Goal: Complete application form

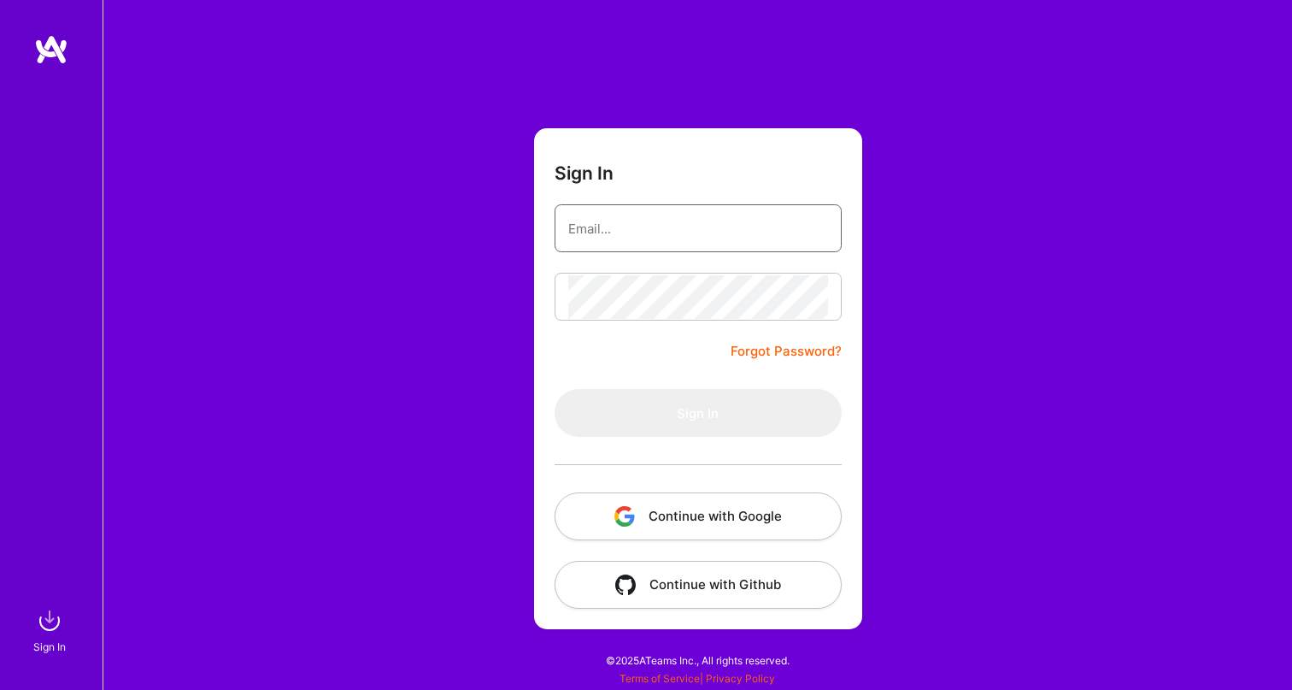
type input "yael.schwartzbard@protonmail.com"
click at [697, 413] on button "Sign In" at bounding box center [698, 413] width 287 height 48
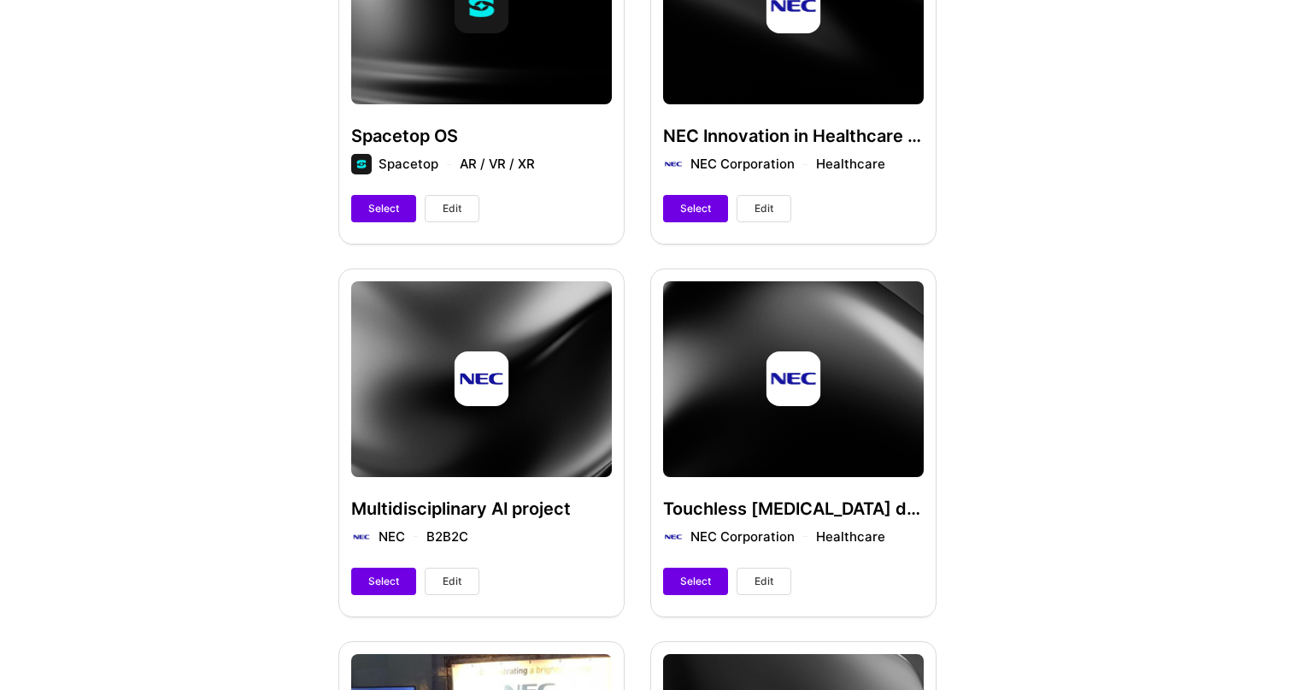
scroll to position [630, 0]
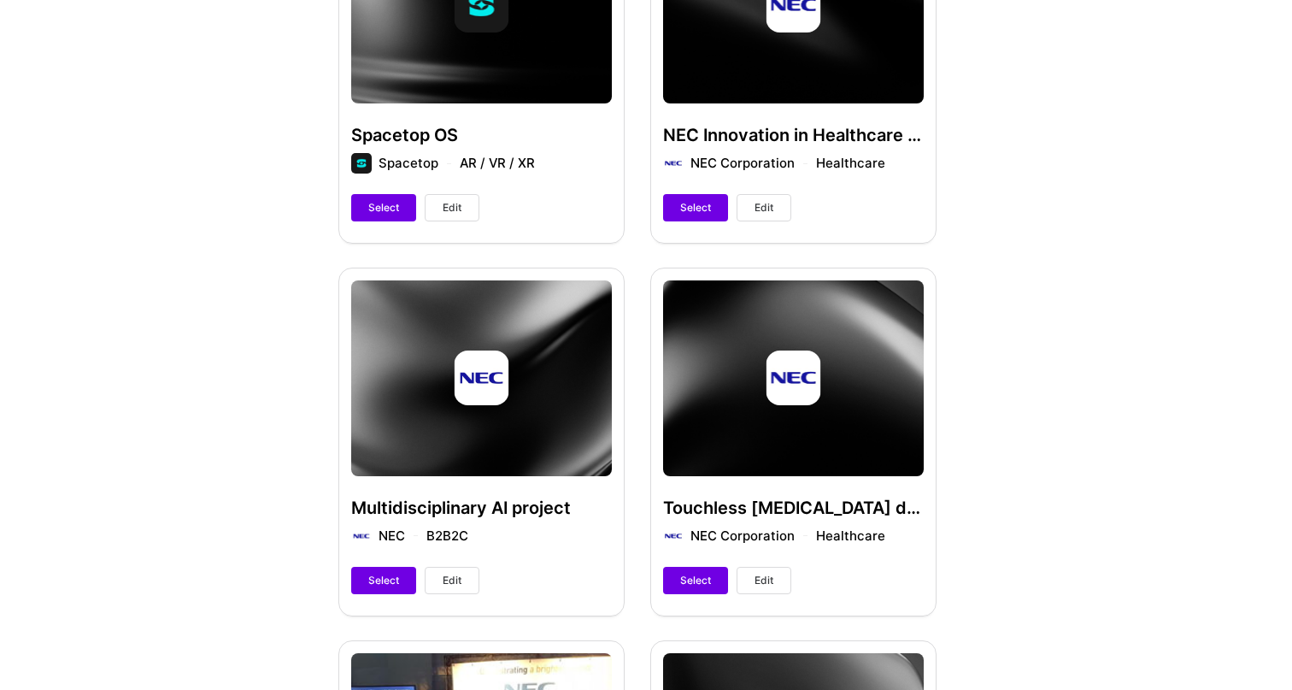
click at [756, 142] on div "NEC Innovation in Healthcare and Traffic NEC Corporation Healthcare Select Edit" at bounding box center [793, 68] width 286 height 347
click at [762, 200] on span "Edit" at bounding box center [763, 207] width 19 height 15
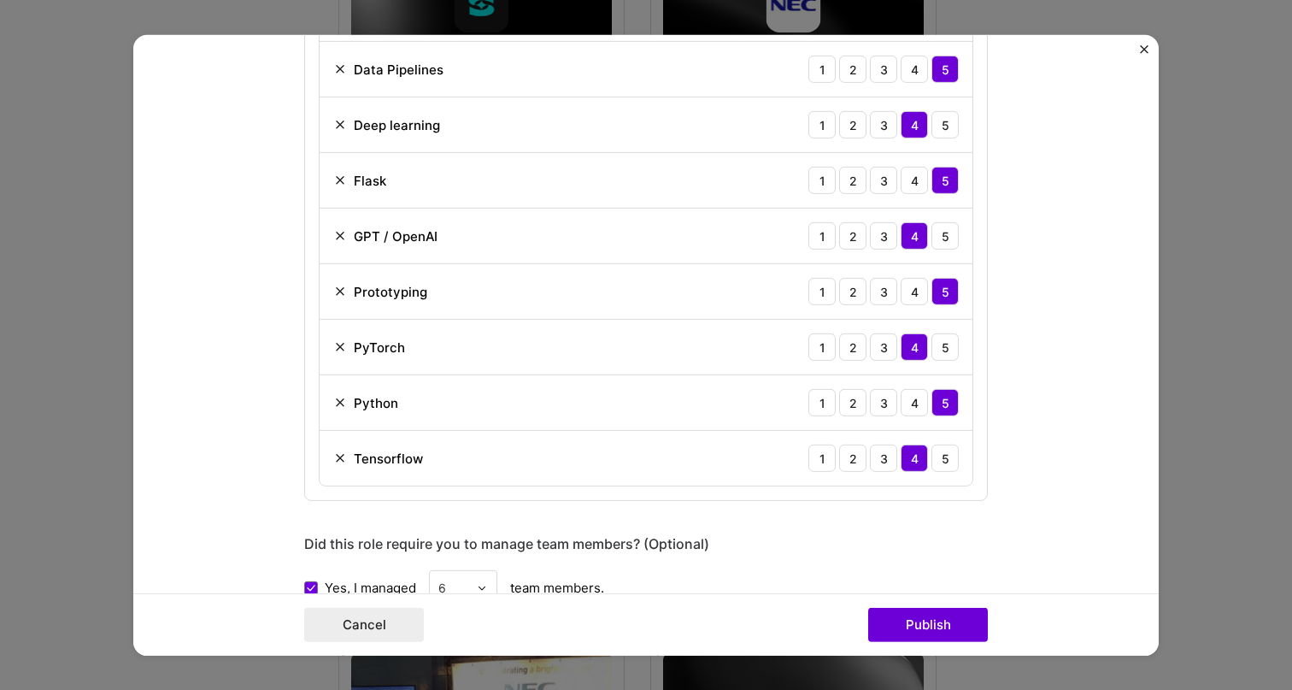
scroll to position [719, 0]
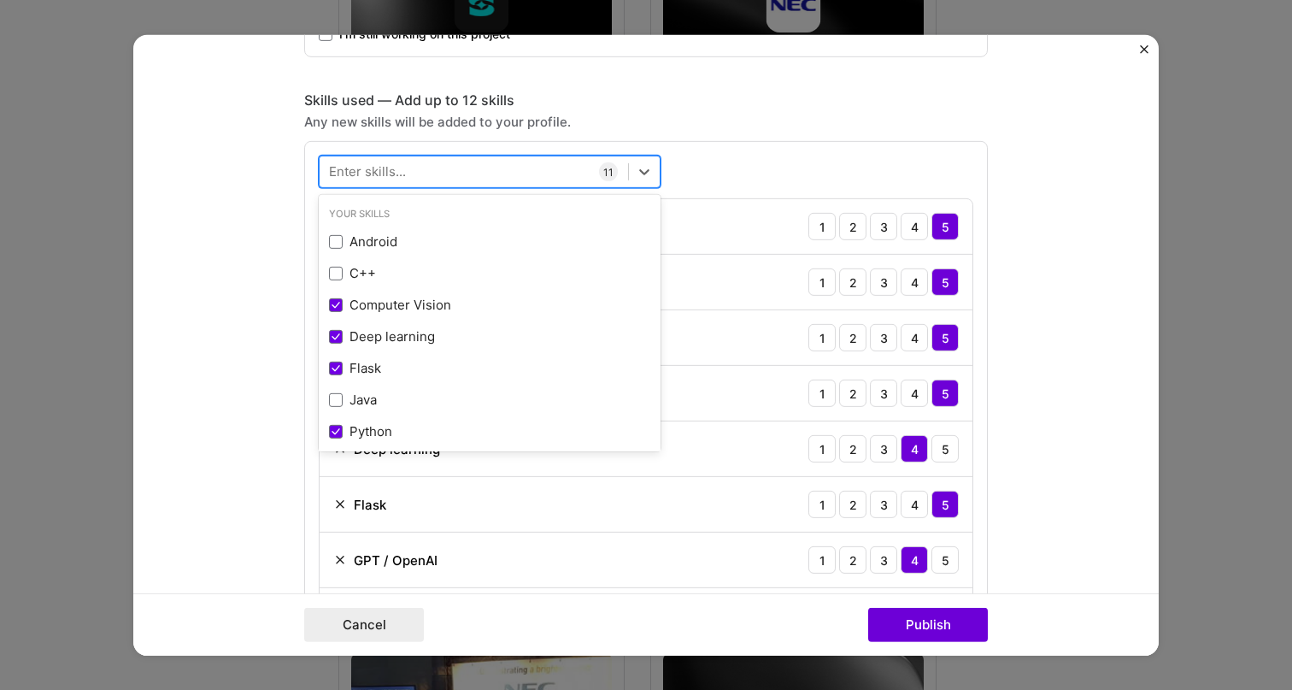
click at [426, 165] on div at bounding box center [474, 172] width 308 height 28
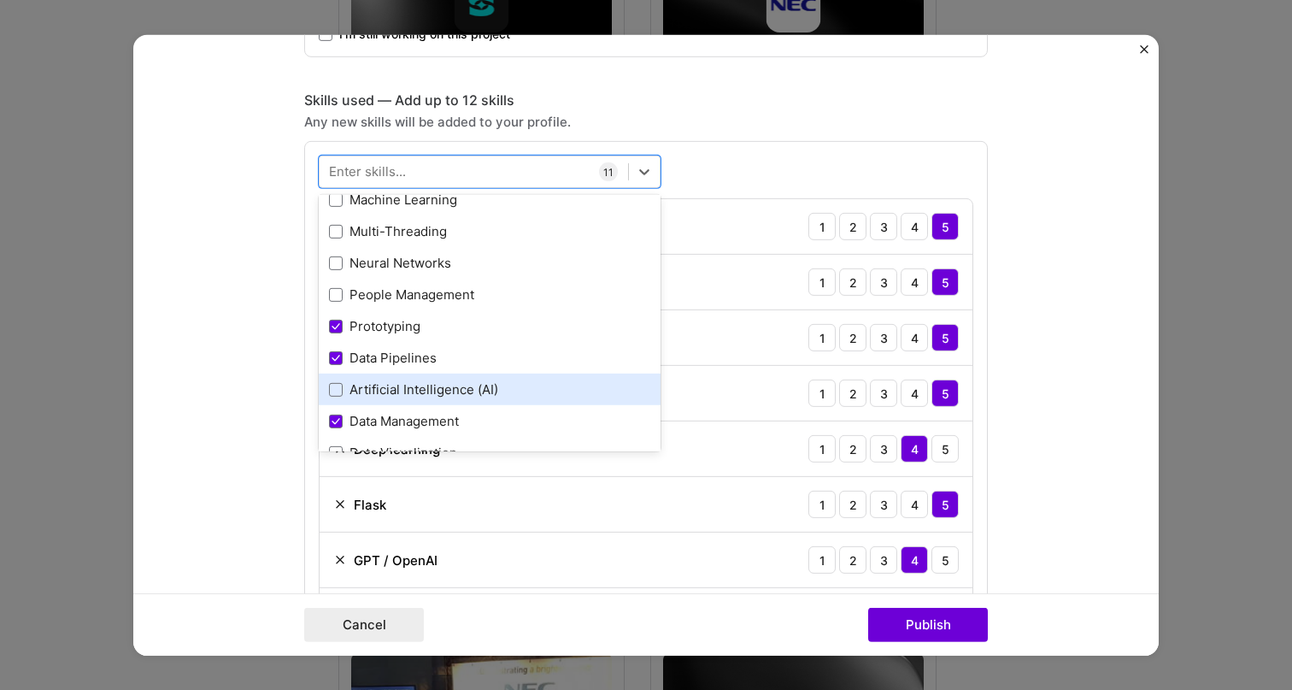
scroll to position [669, 0]
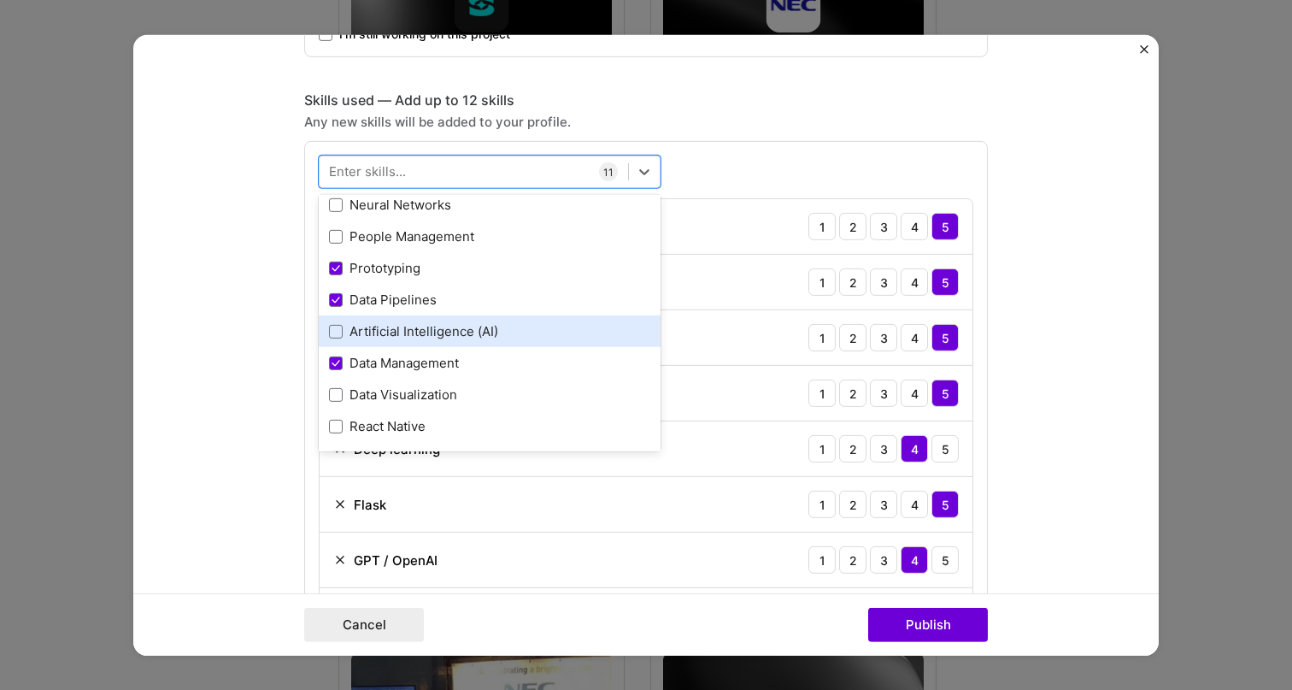
click at [451, 327] on div "Artificial Intelligence (AI)" at bounding box center [489, 331] width 321 height 18
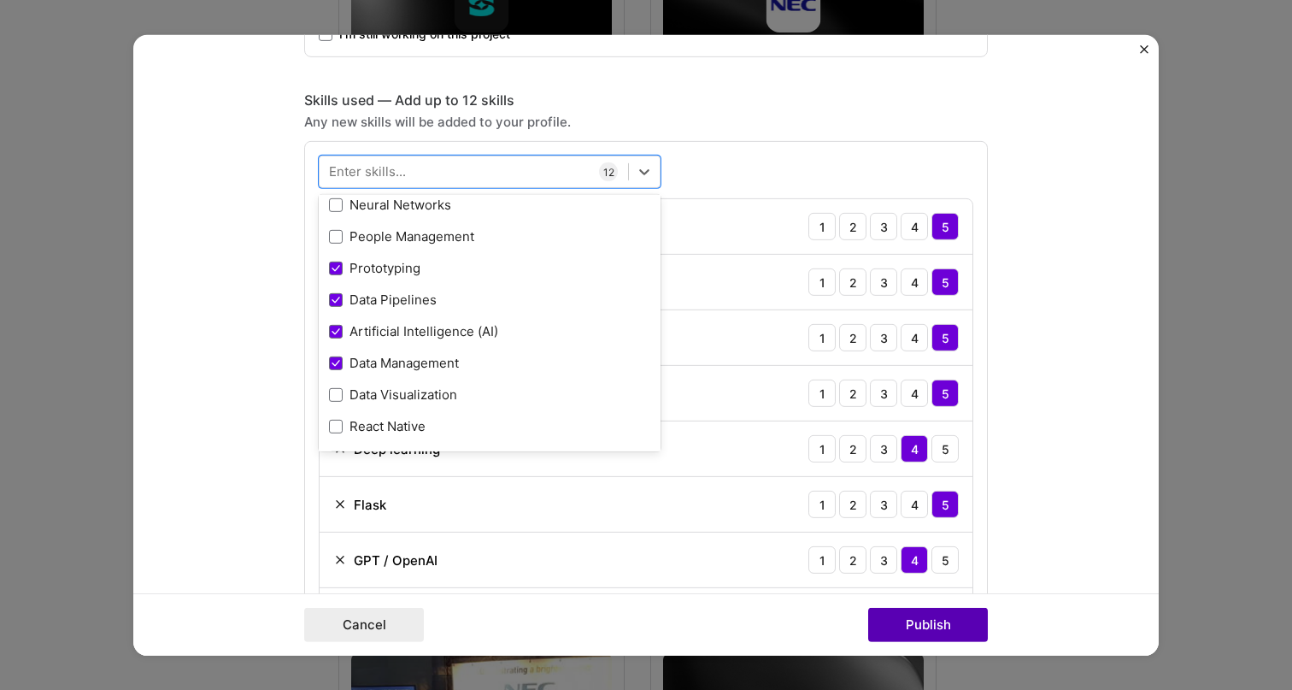
click at [889, 625] on button "Publish" at bounding box center [928, 624] width 120 height 34
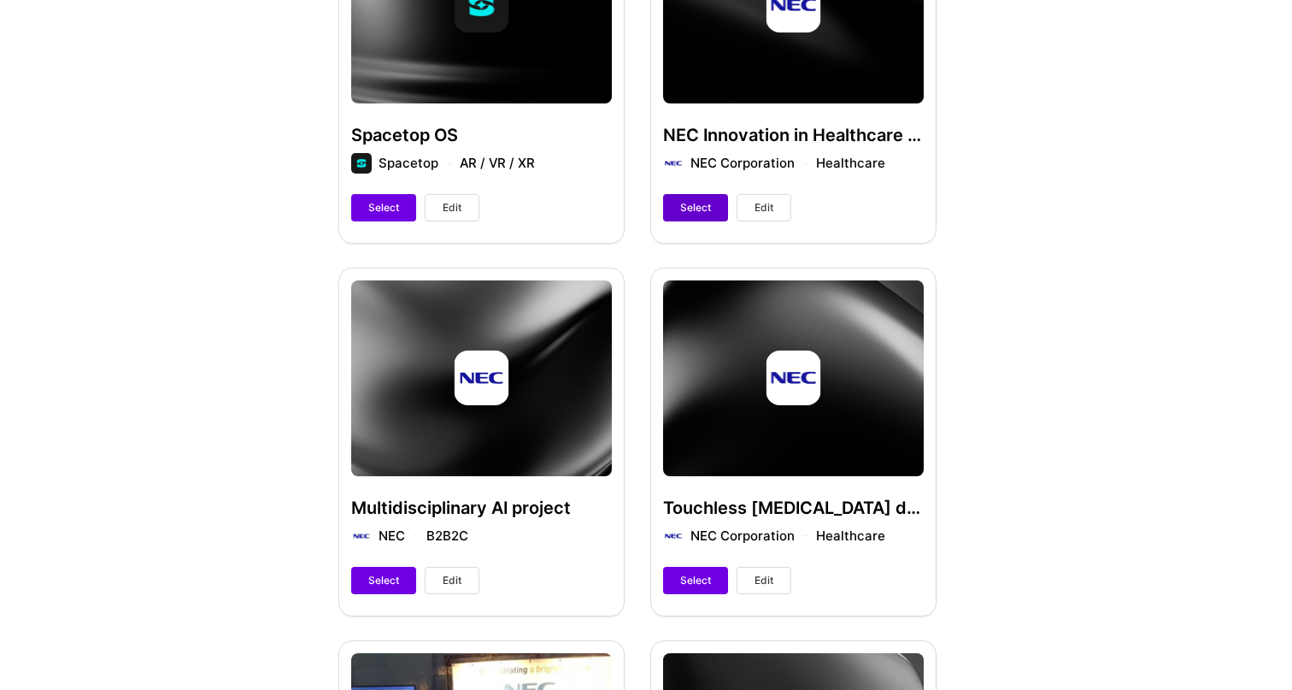
click at [682, 210] on span "Select" at bounding box center [695, 207] width 31 height 15
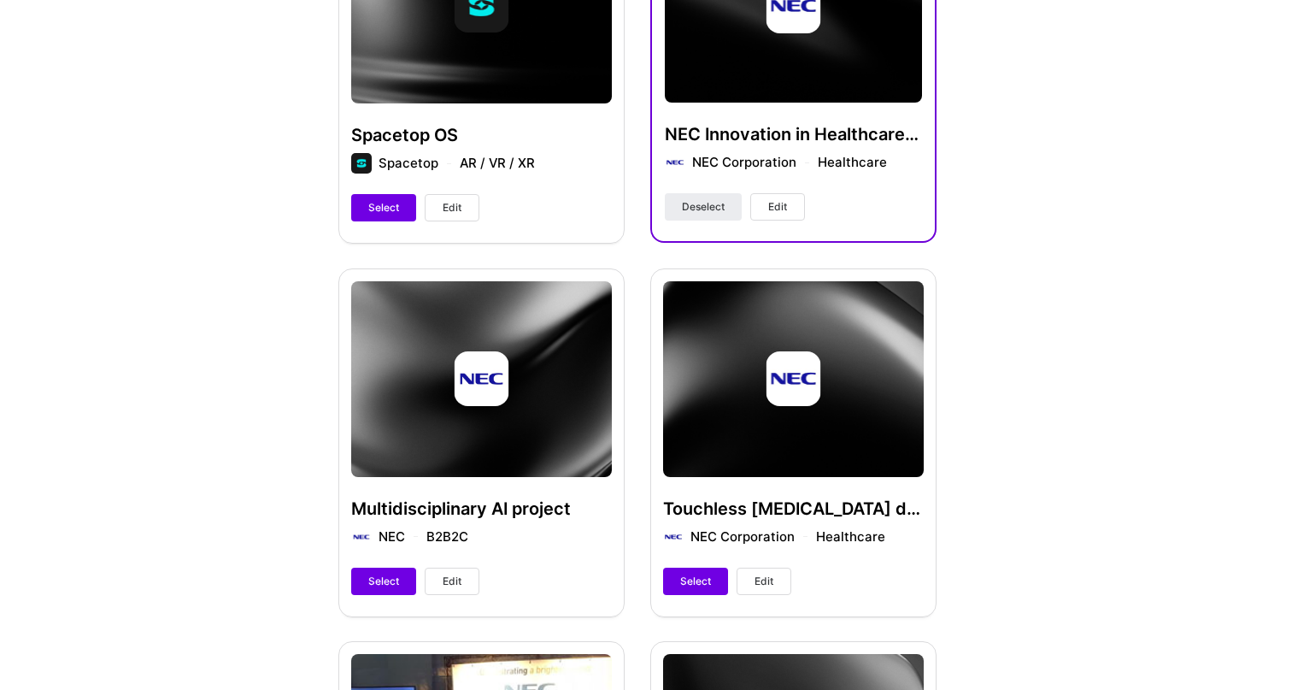
click at [462, 567] on button "Edit" at bounding box center [452, 580] width 55 height 27
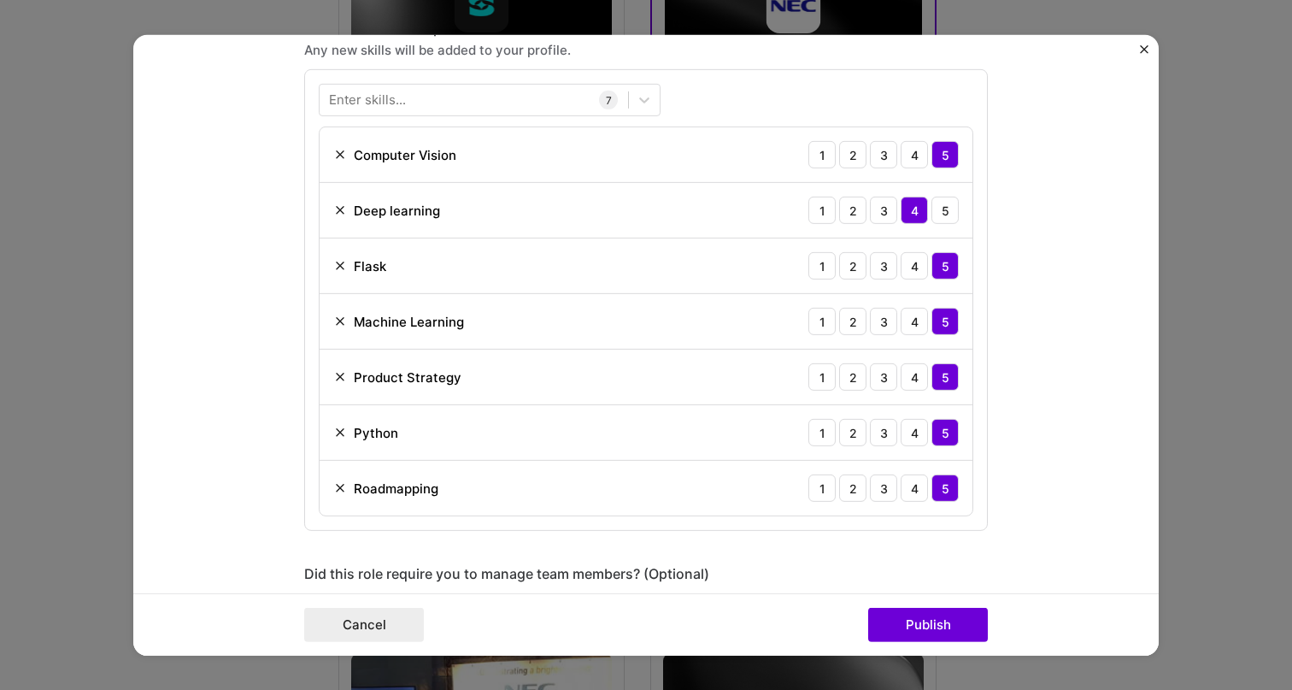
scroll to position [774, 0]
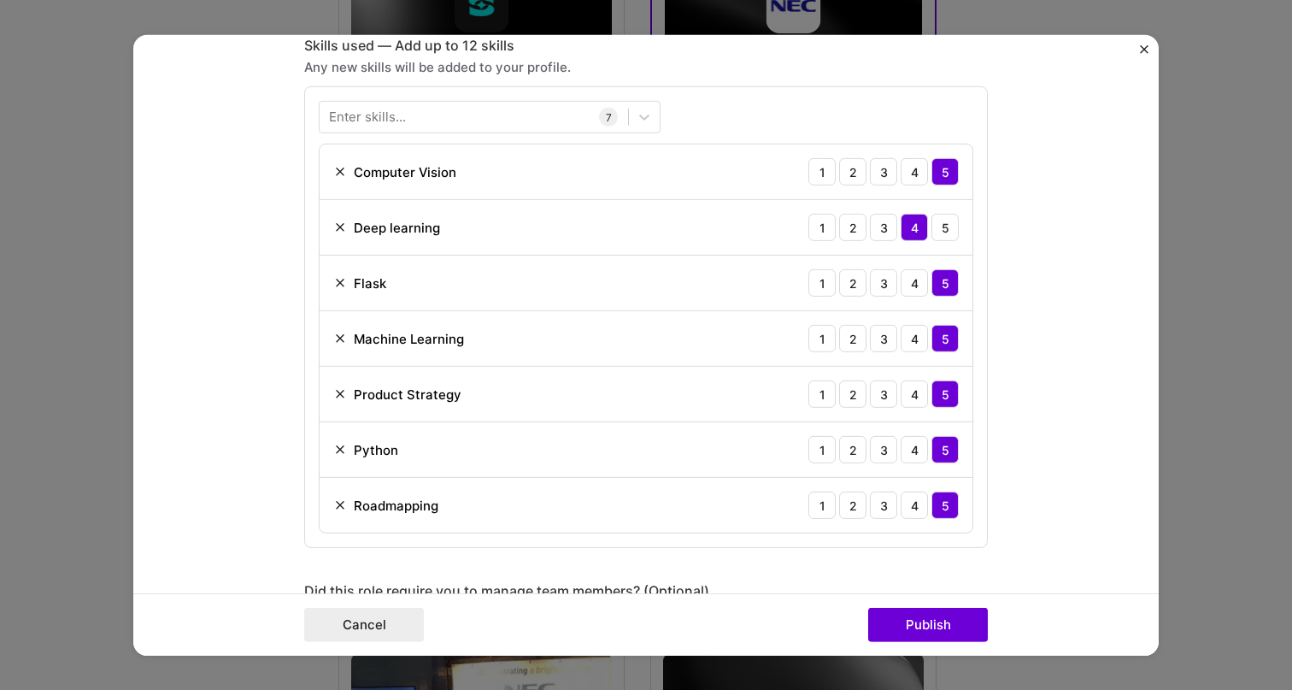
click at [448, 137] on div "Enter skills... 7 Computer Vision 1 2 3 4 5 Deep learning 1 2 3 4 5 Flask 1 2 3…" at bounding box center [646, 316] width 684 height 461
click at [448, 121] on div at bounding box center [474, 117] width 308 height 28
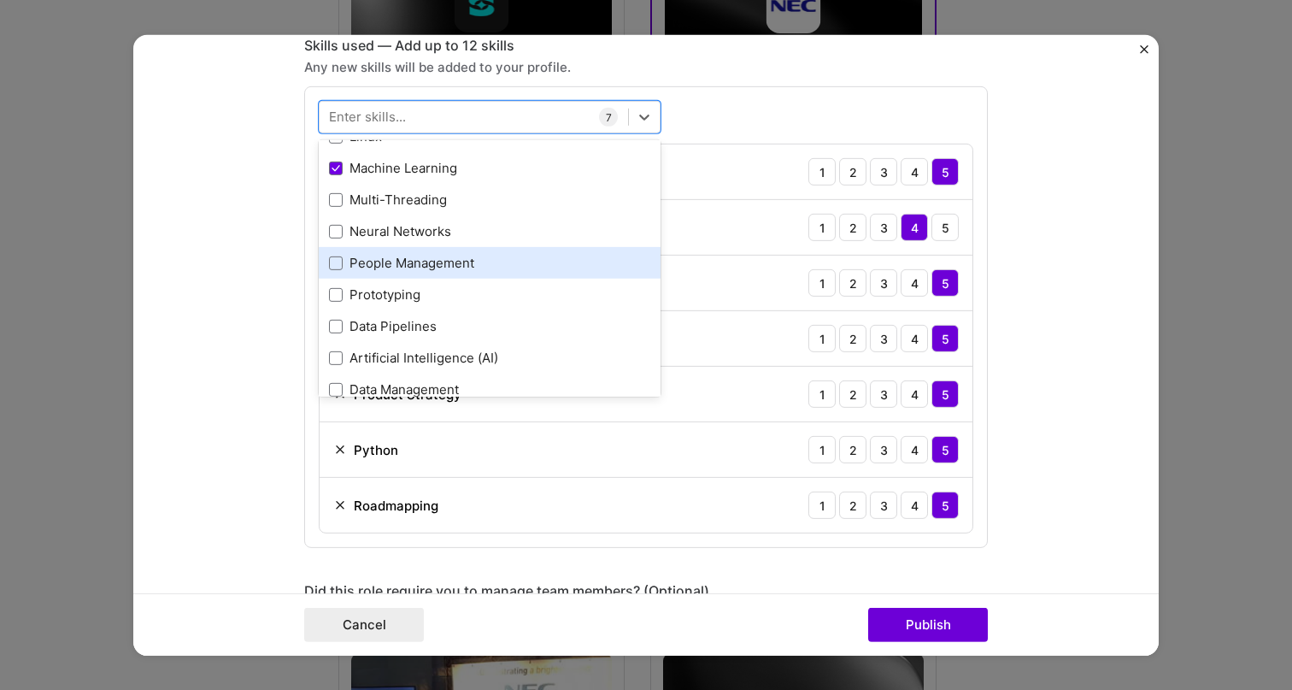
scroll to position [656, 0]
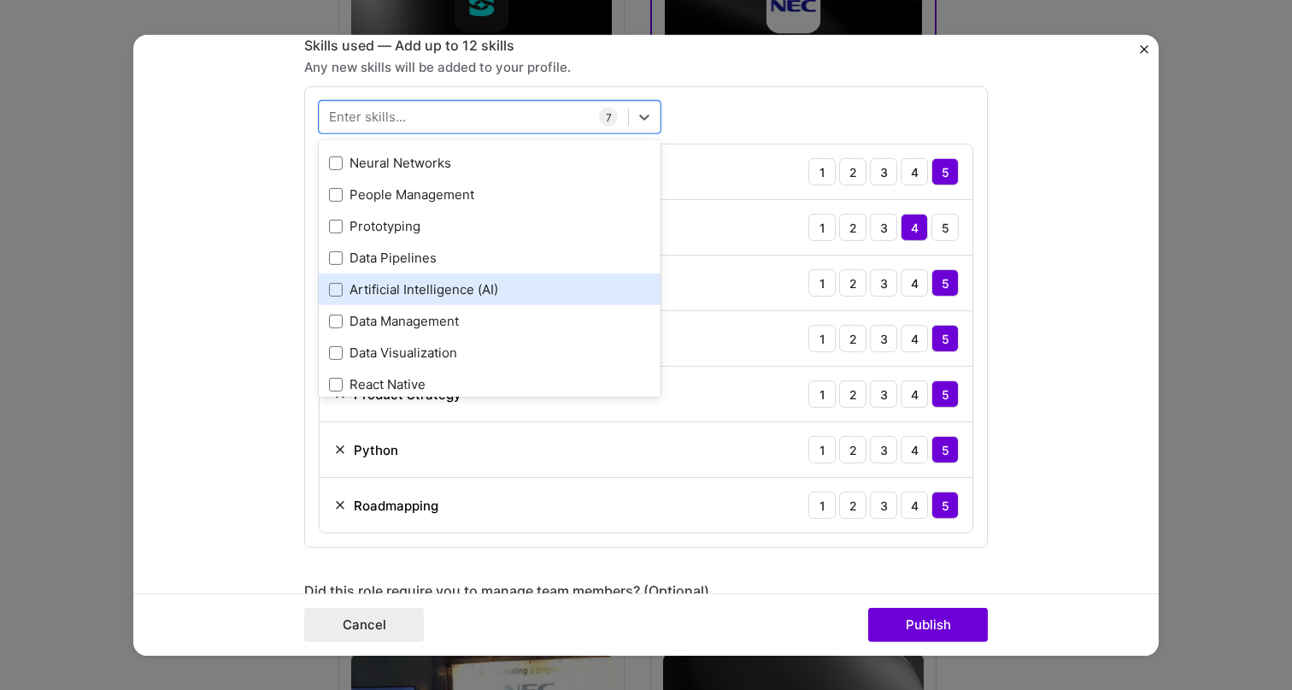
click at [443, 287] on div "Artificial Intelligence (AI)" at bounding box center [489, 289] width 321 height 18
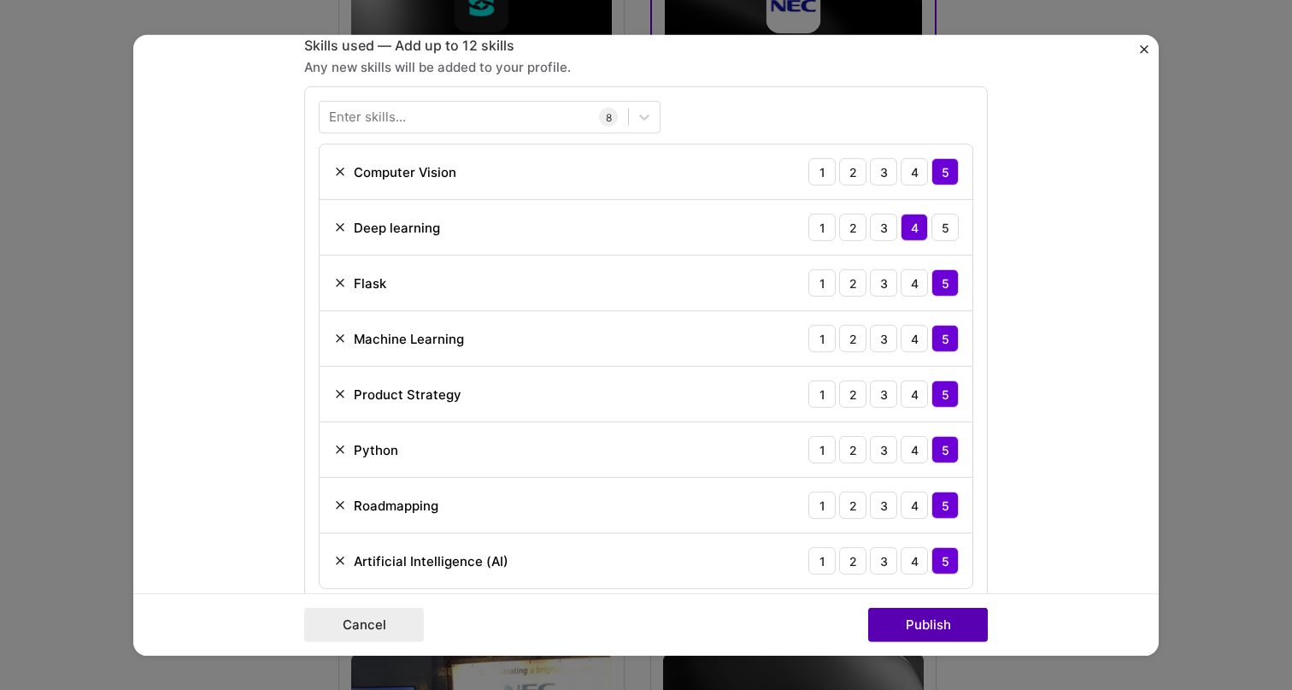
click at [928, 638] on button "Publish" at bounding box center [928, 624] width 120 height 34
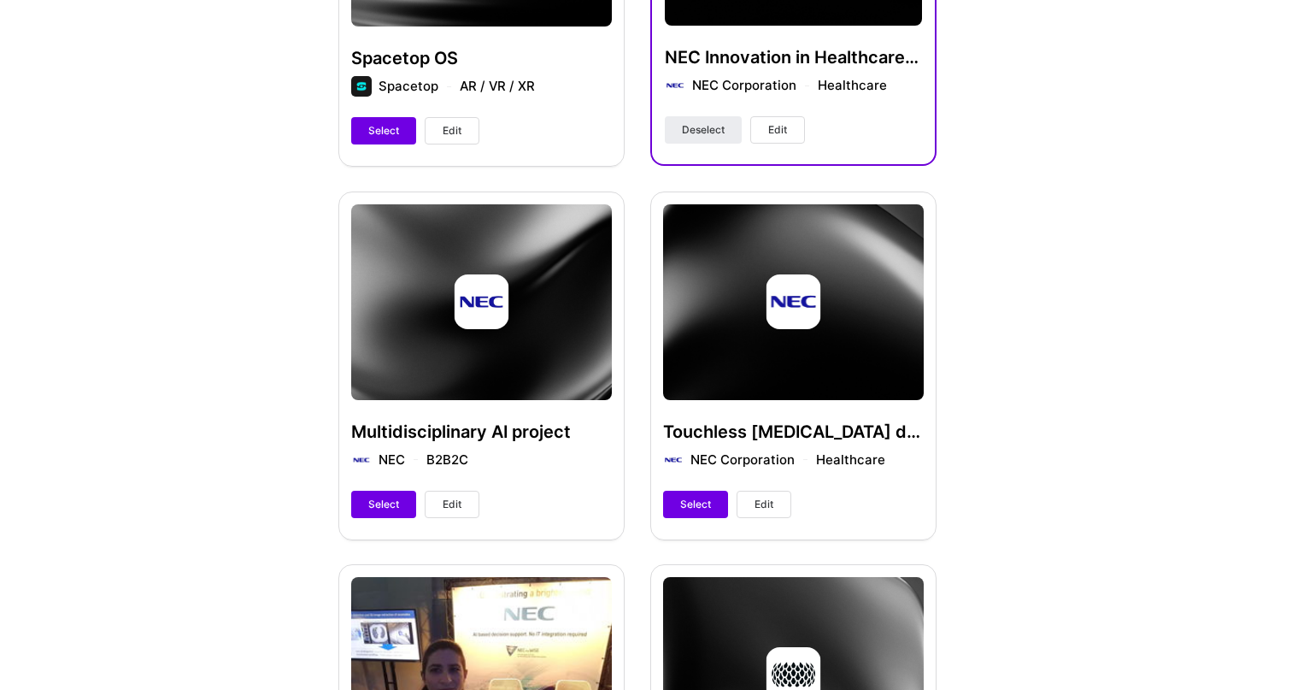
scroll to position [708, 0]
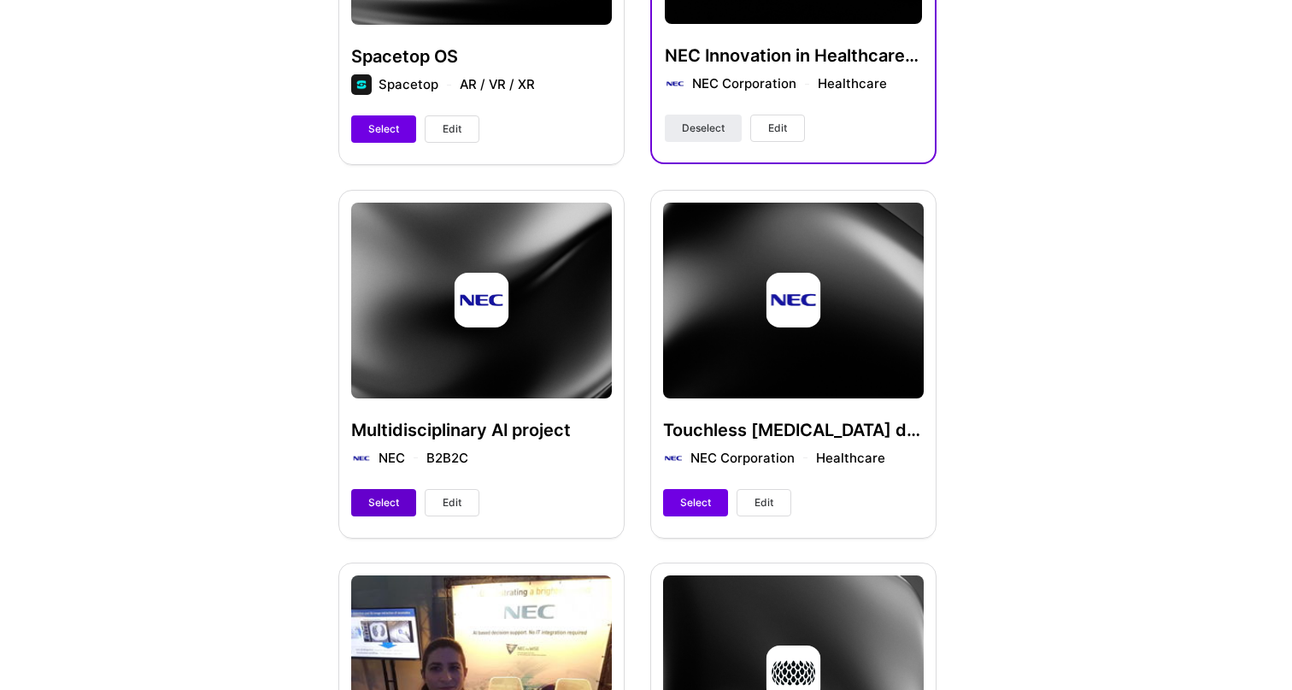
click at [387, 493] on button "Select" at bounding box center [383, 502] width 65 height 27
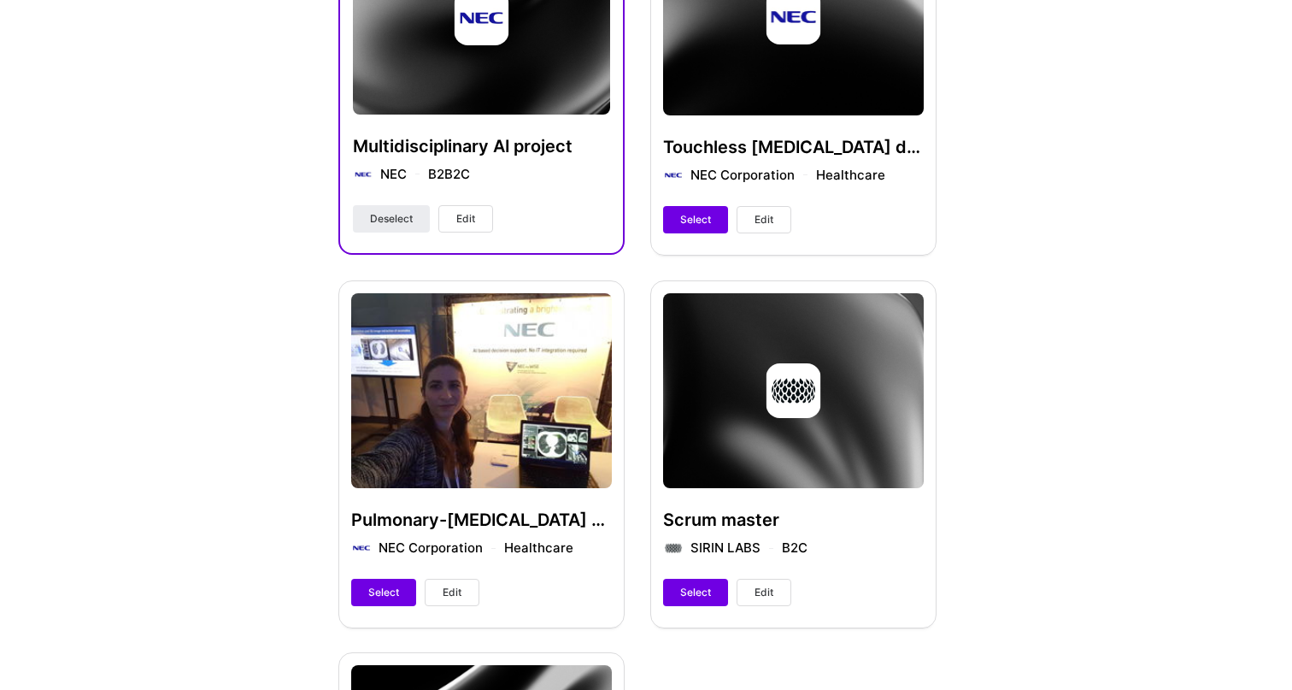
scroll to position [982, 0]
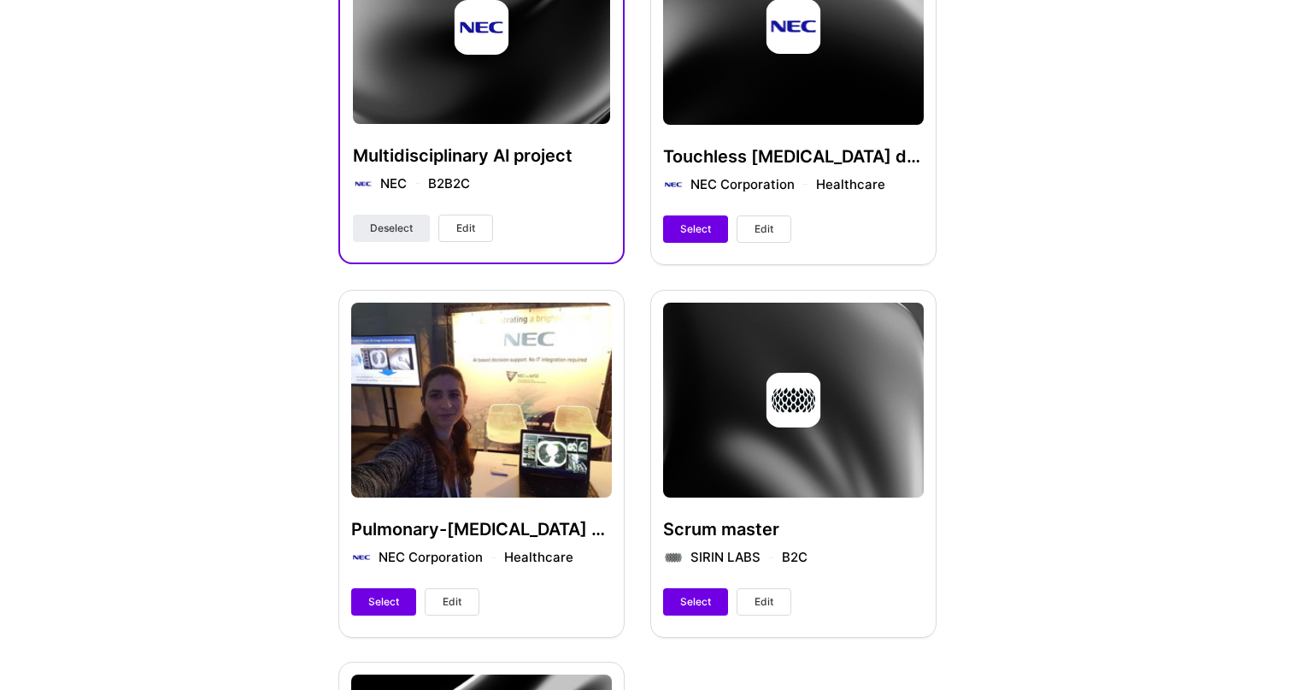
click at [439, 607] on button "Edit" at bounding box center [452, 601] width 55 height 27
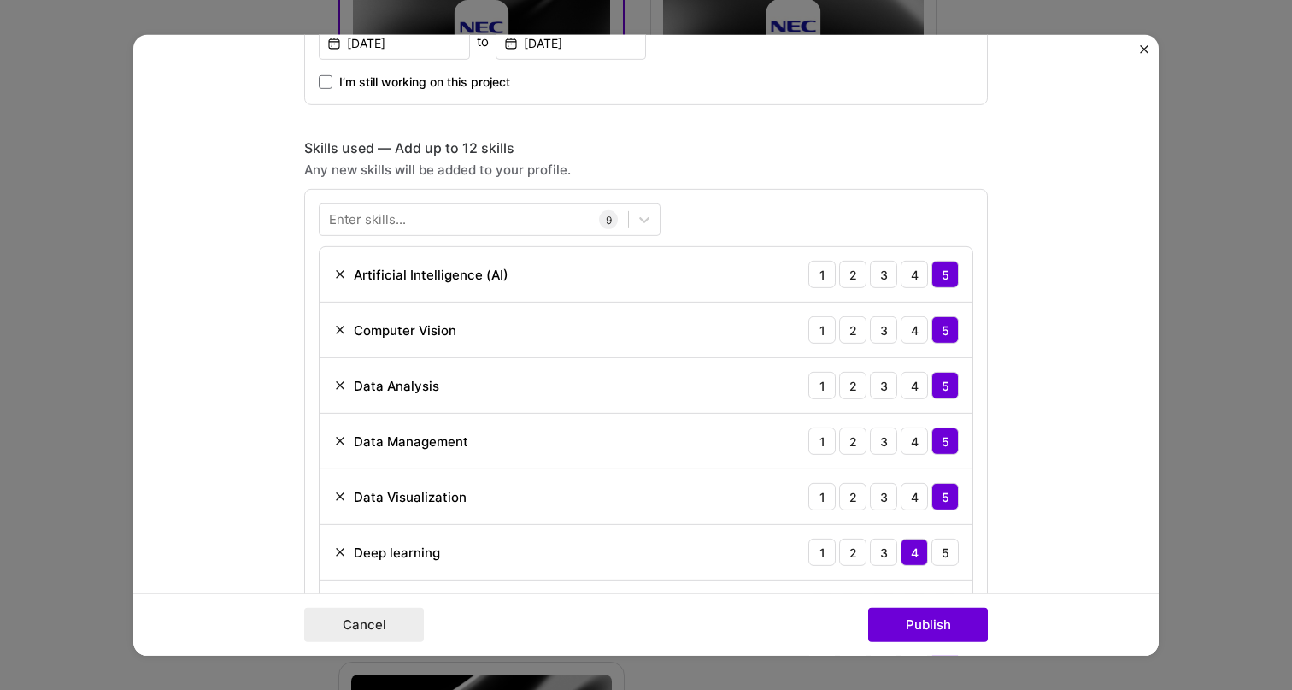
scroll to position [1110, 0]
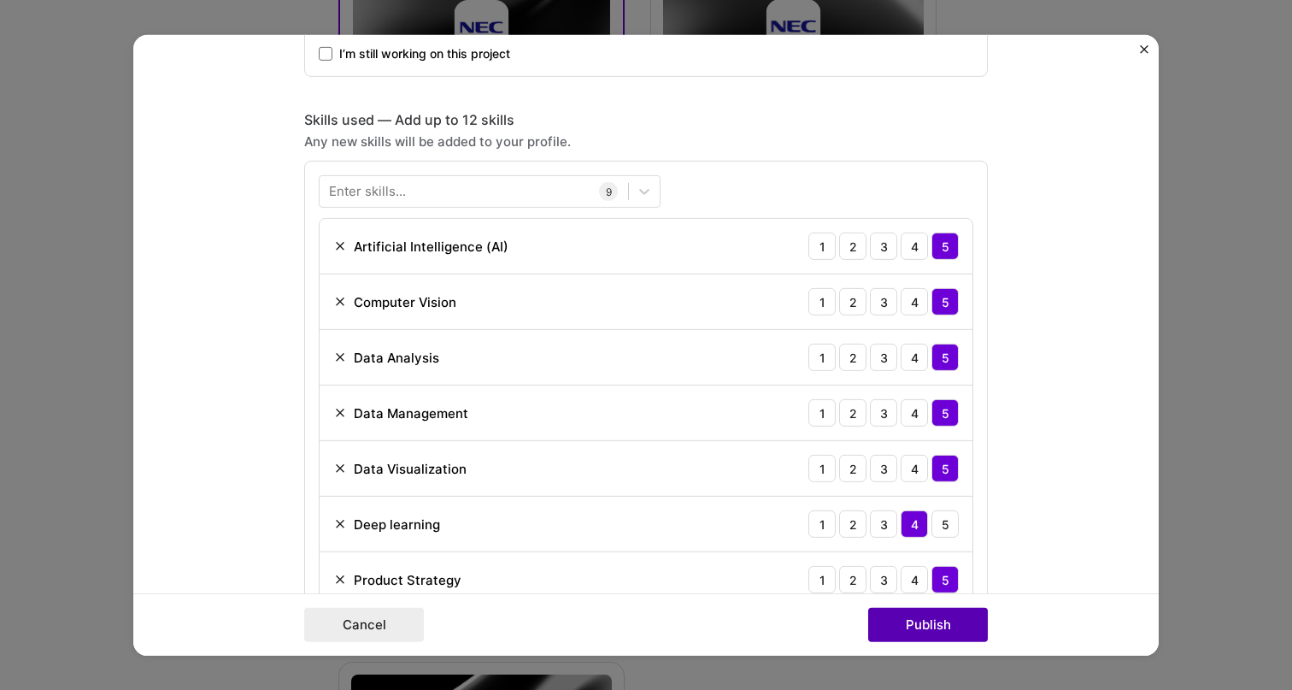
click at [948, 627] on button "Publish" at bounding box center [928, 624] width 120 height 34
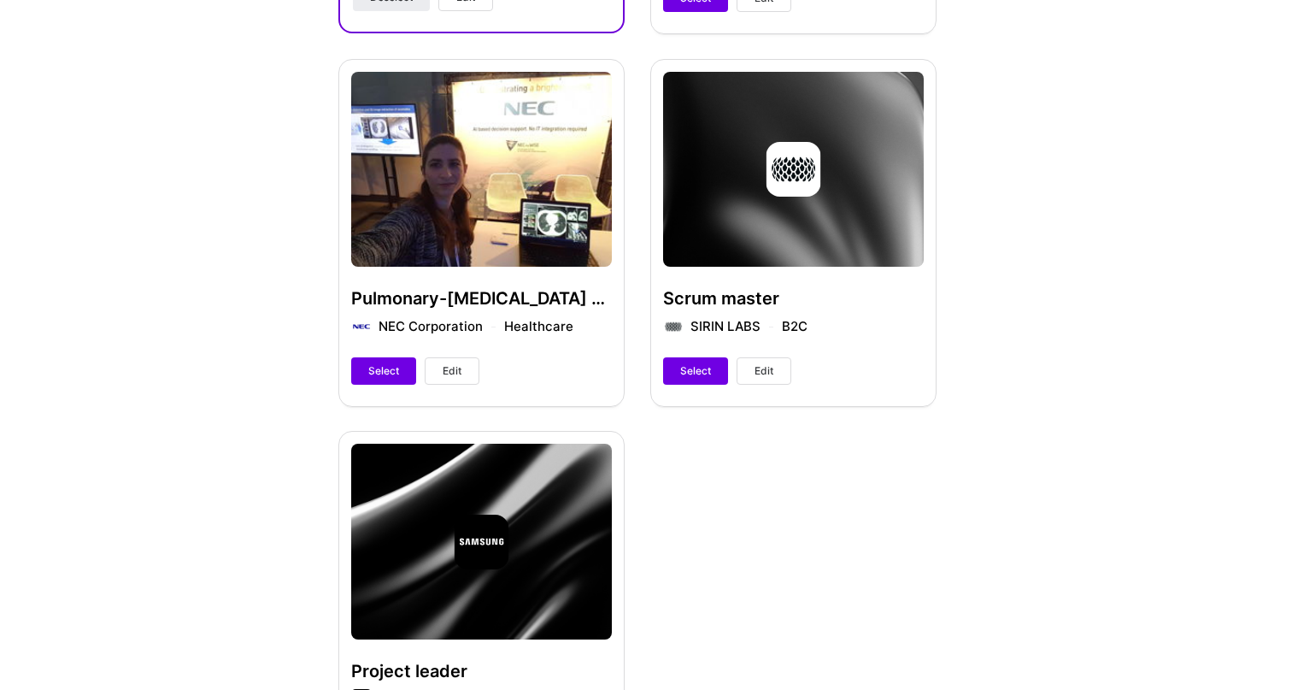
scroll to position [1071, 0]
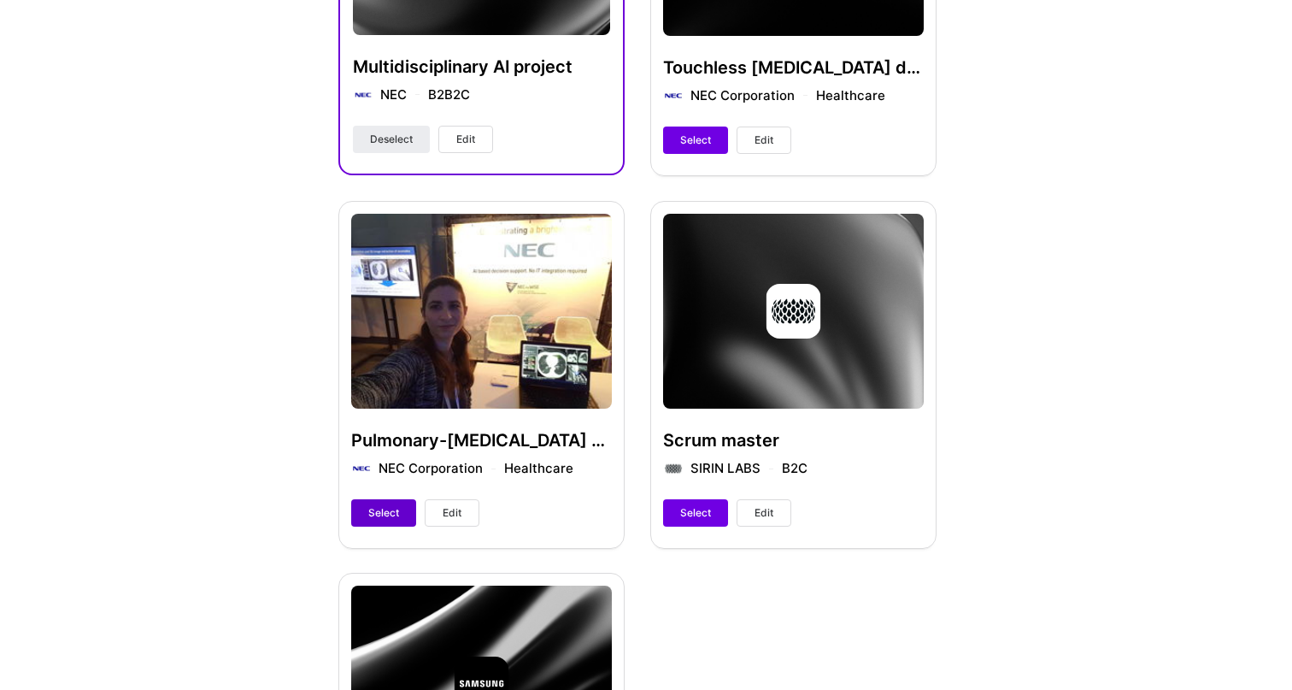
click at [362, 519] on button "Select" at bounding box center [383, 512] width 65 height 27
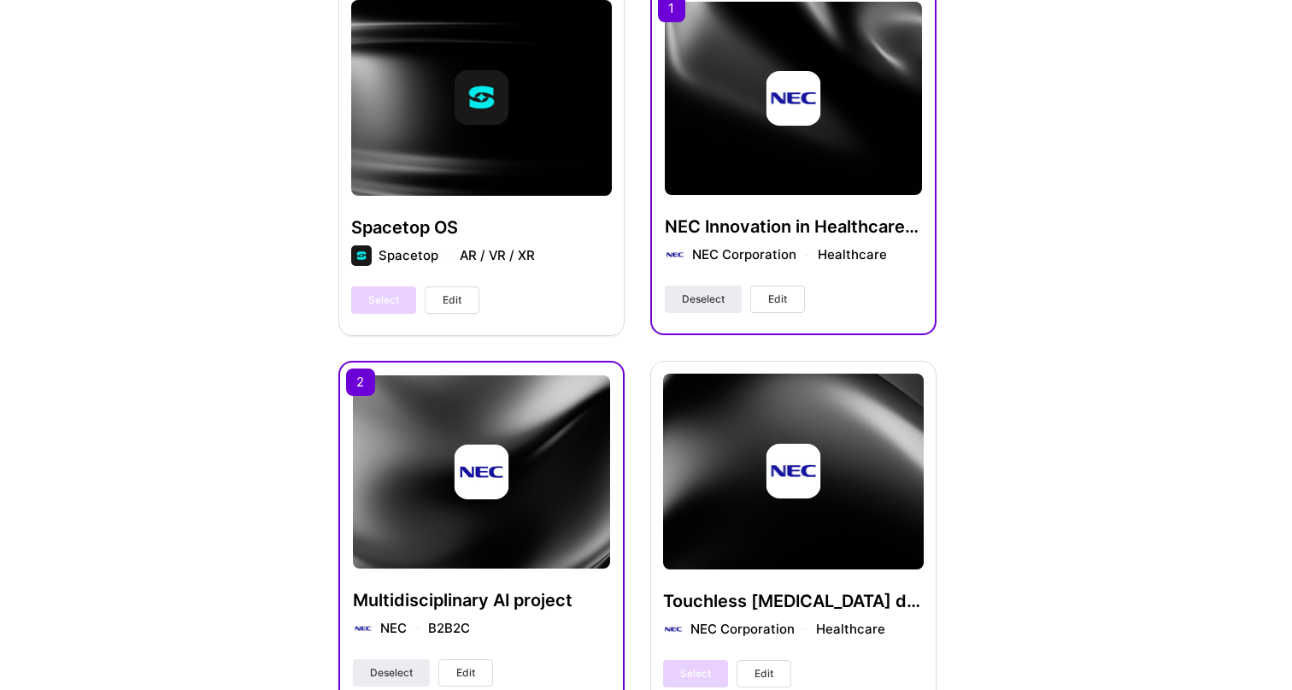
scroll to position [511, 0]
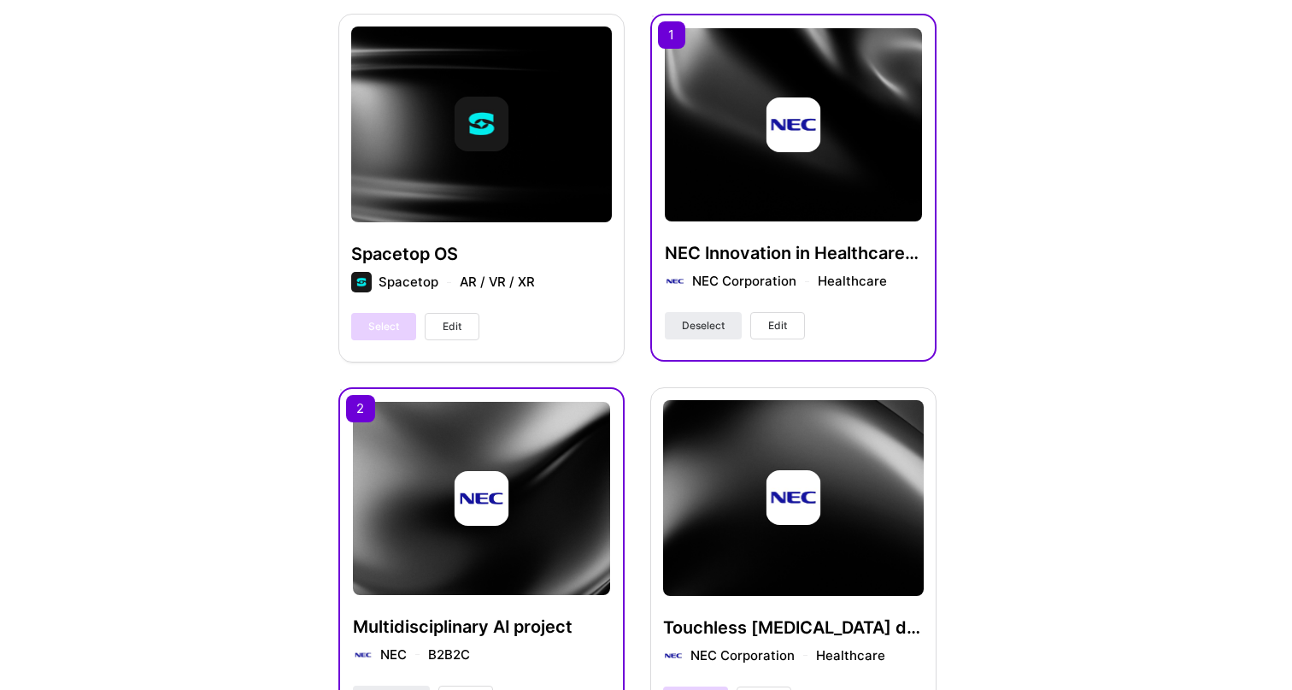
click at [784, 322] on span "Edit" at bounding box center [777, 325] width 19 height 15
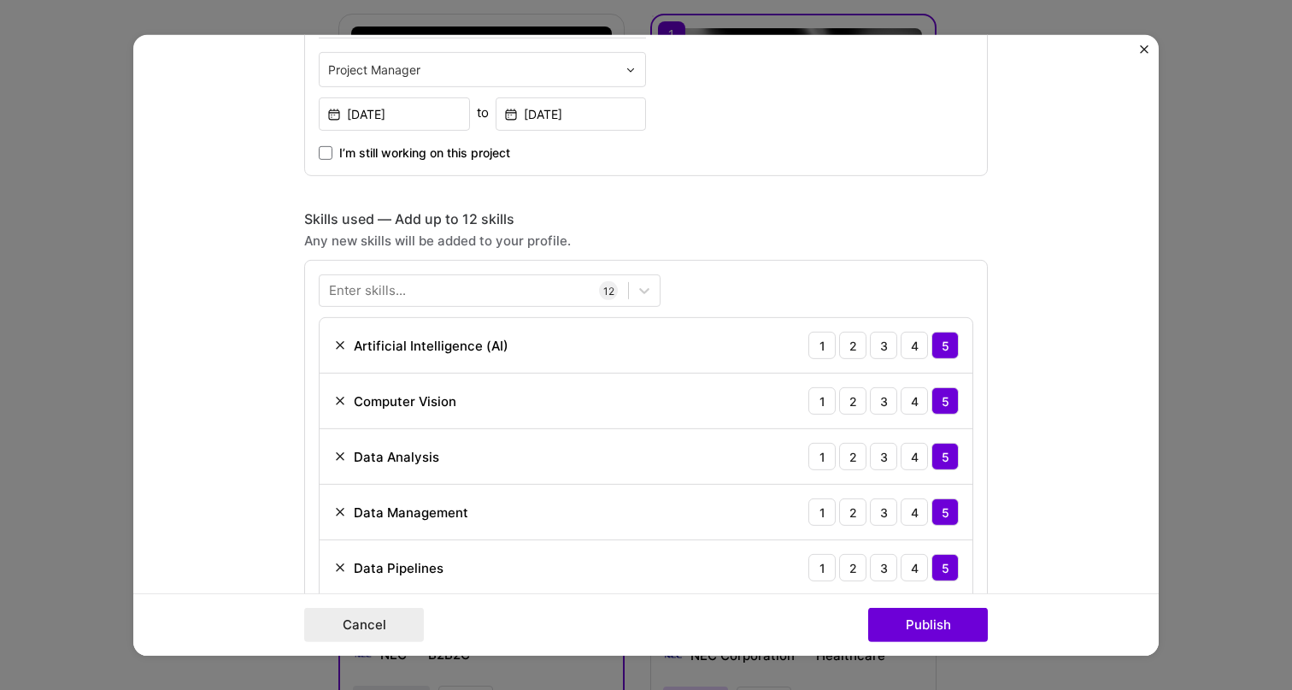
scroll to position [584, 0]
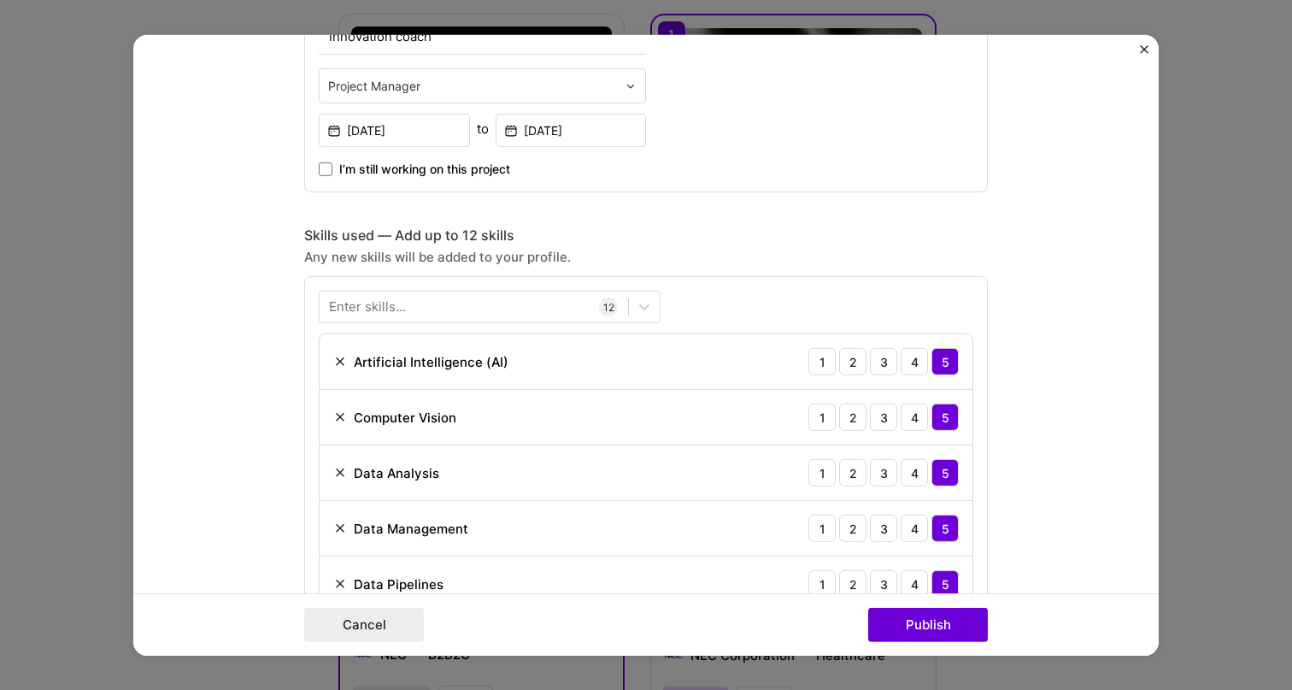
click at [1141, 50] on img "Close" at bounding box center [1144, 48] width 9 height 9
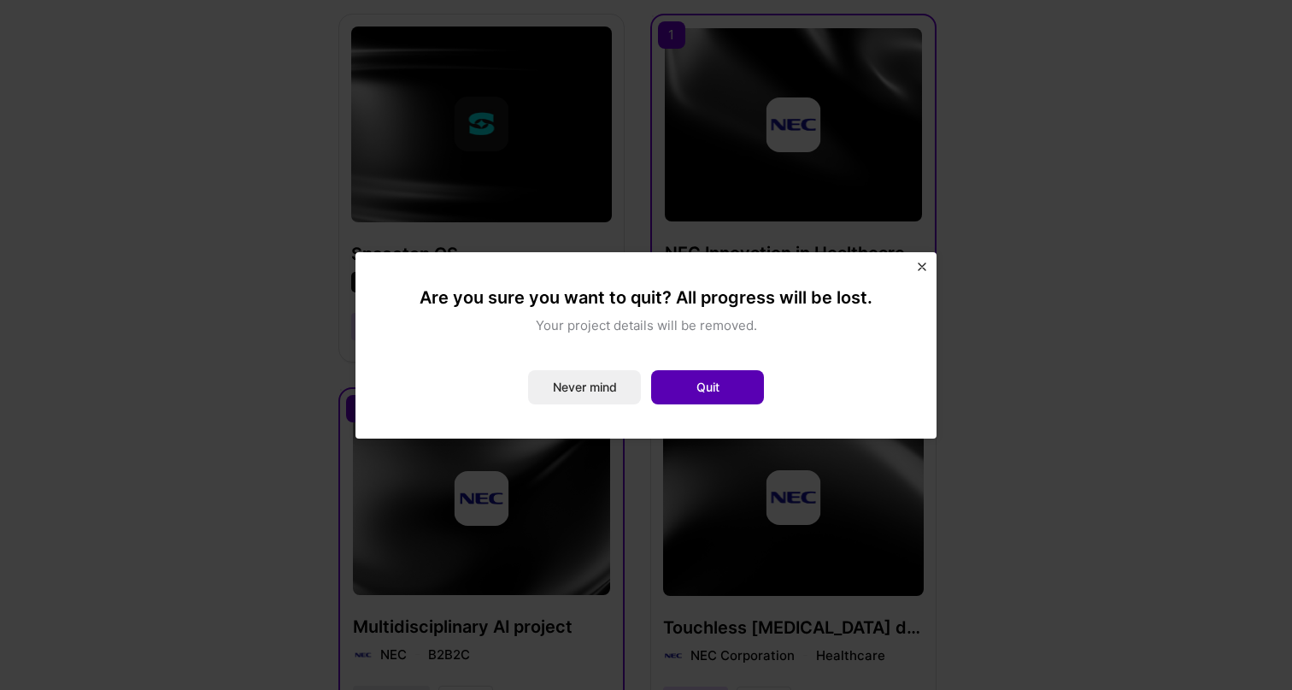
click at [715, 392] on button "Quit" at bounding box center [707, 387] width 113 height 34
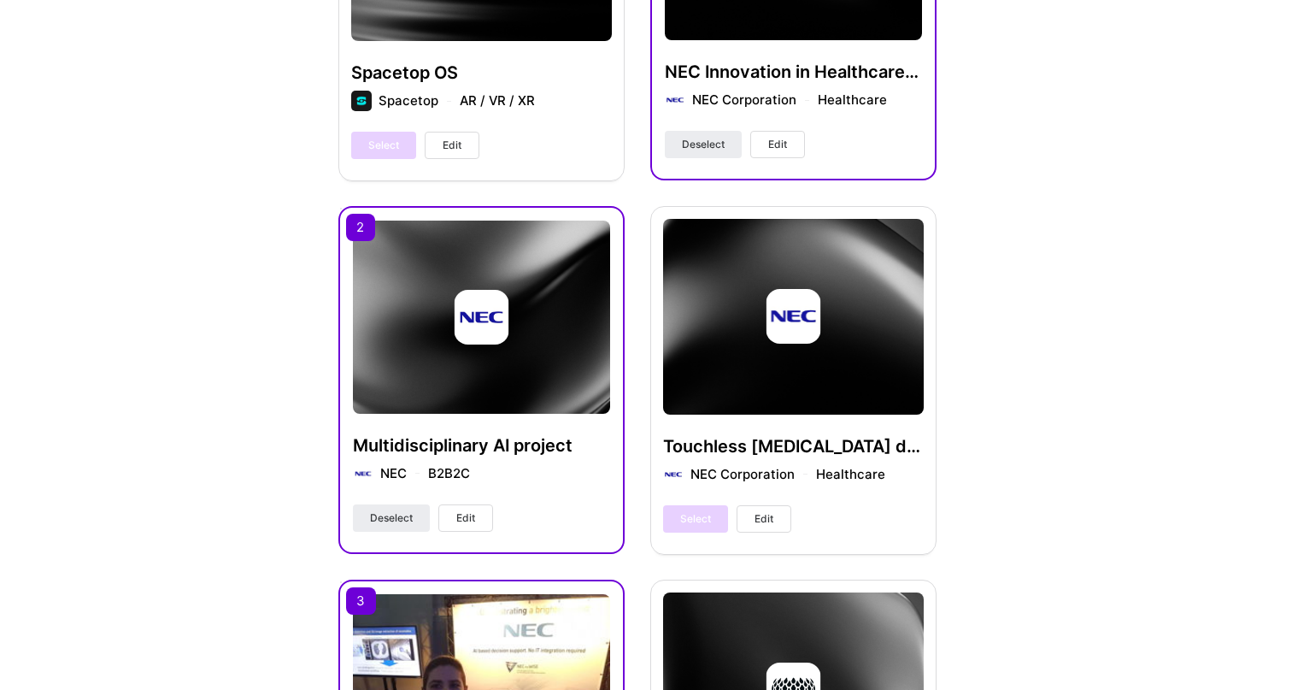
scroll to position [713, 0]
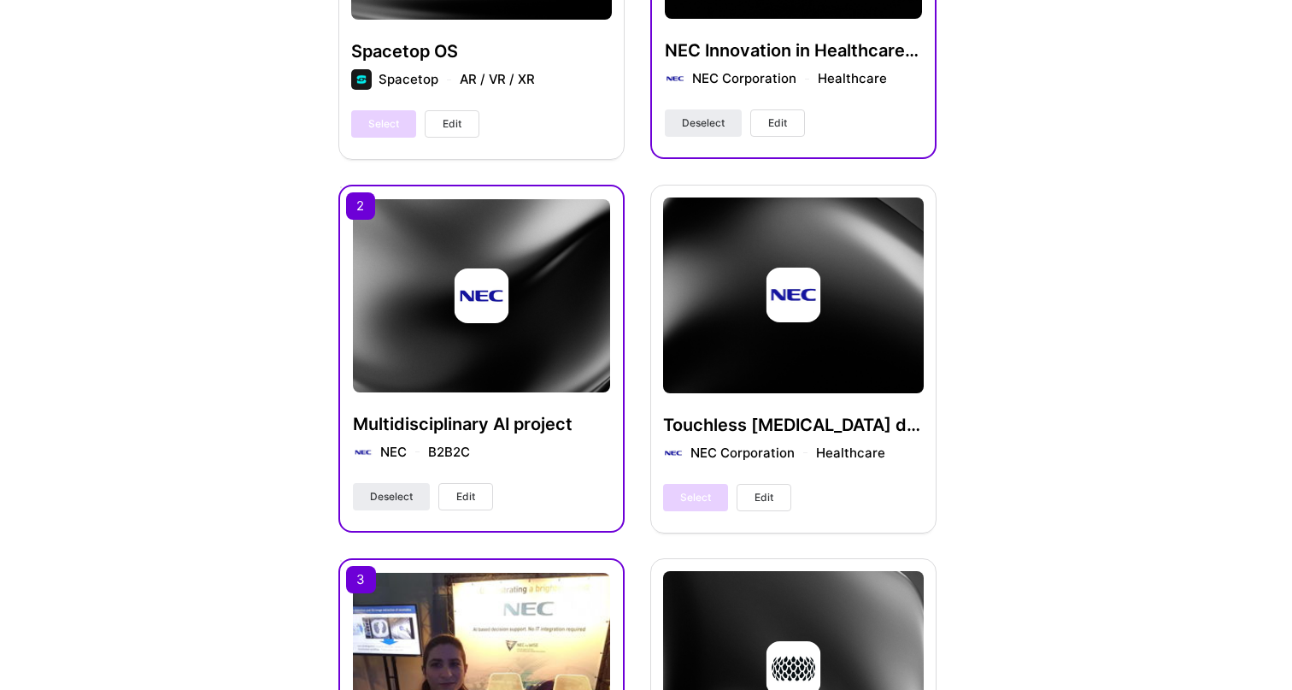
click at [477, 496] on button "Edit" at bounding box center [465, 496] width 55 height 27
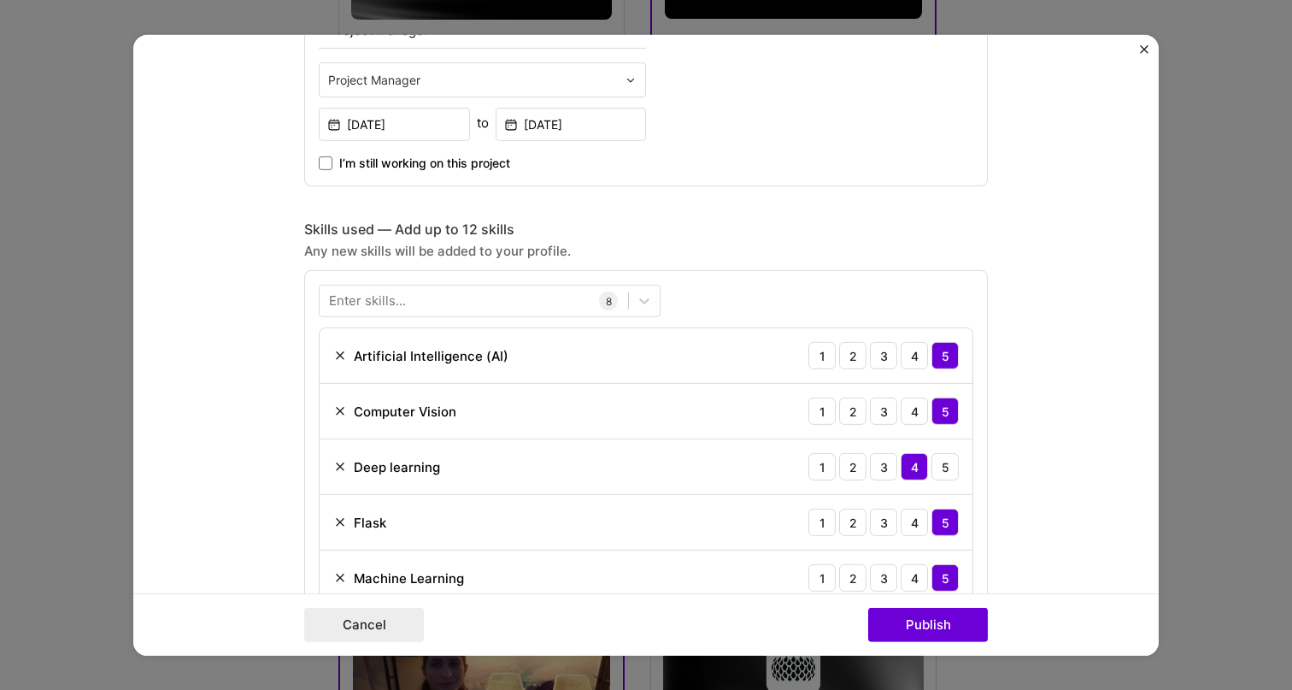
scroll to position [550, 0]
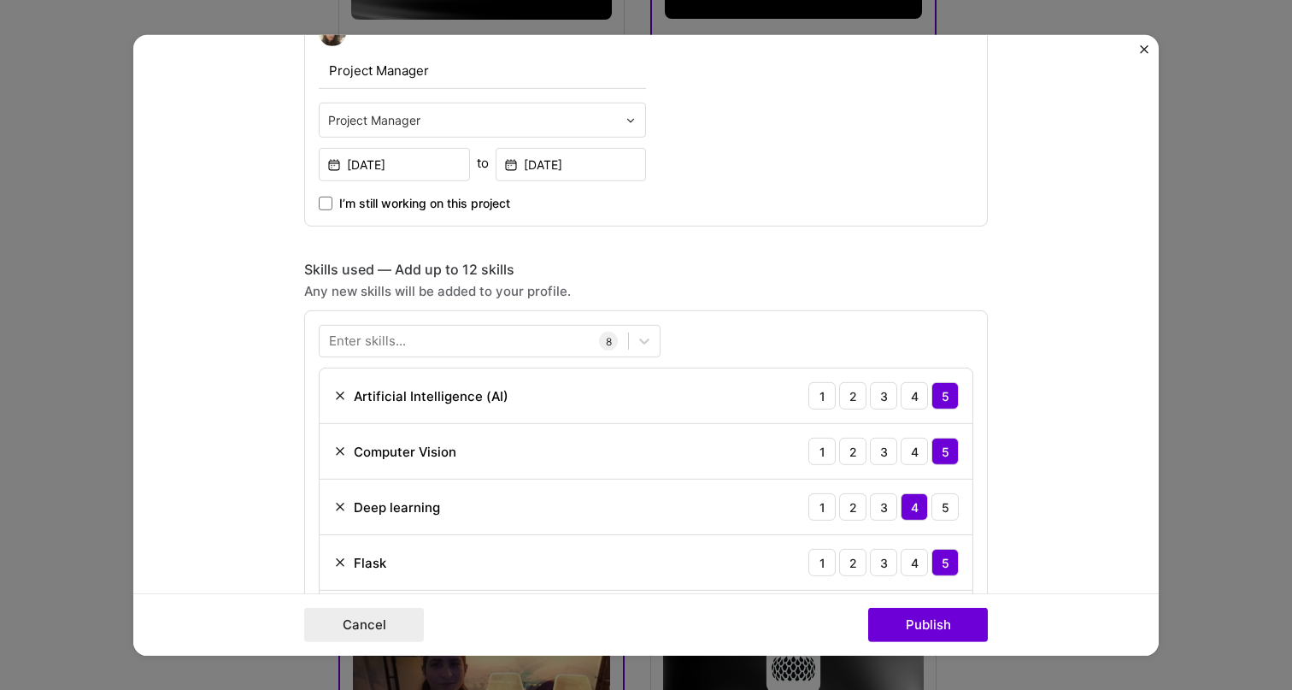
click at [1155, 53] on form "Project title Multidisciplinary AI project Company NEC Project industry Industr…" at bounding box center [645, 344] width 1025 height 620
click at [1142, 53] on img "Close" at bounding box center [1144, 48] width 9 height 9
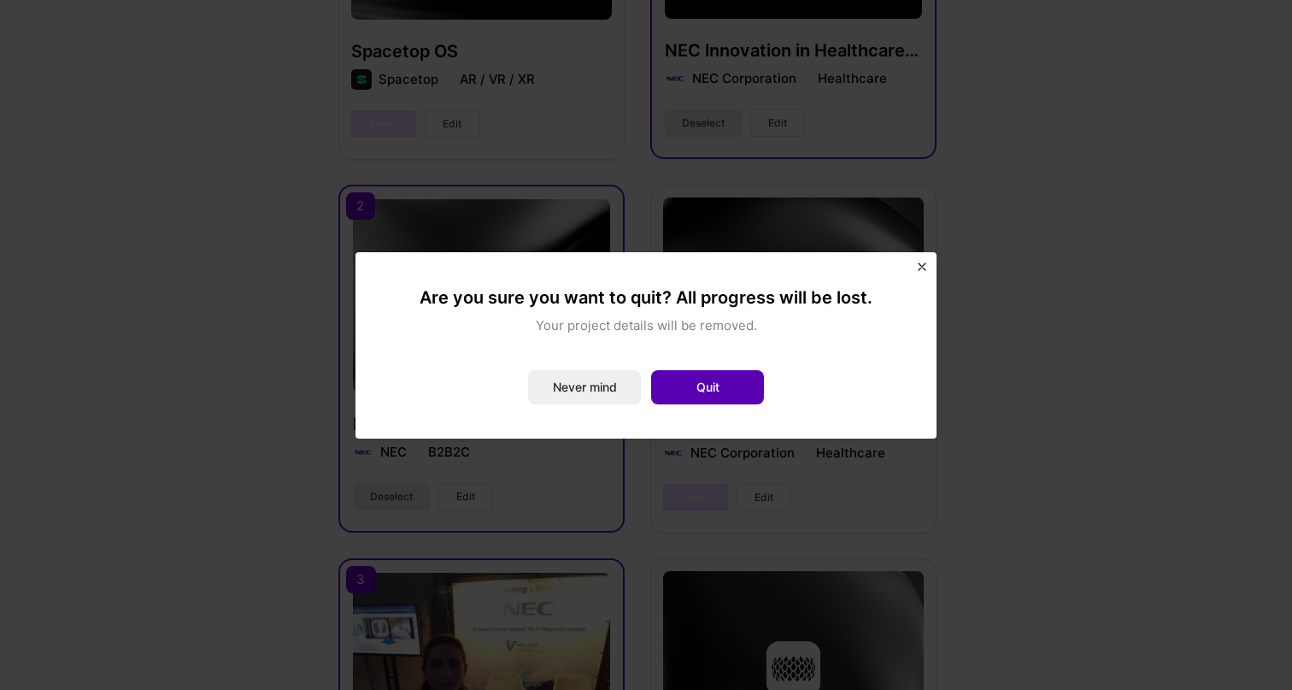
click at [715, 391] on button "Quit" at bounding box center [707, 387] width 113 height 34
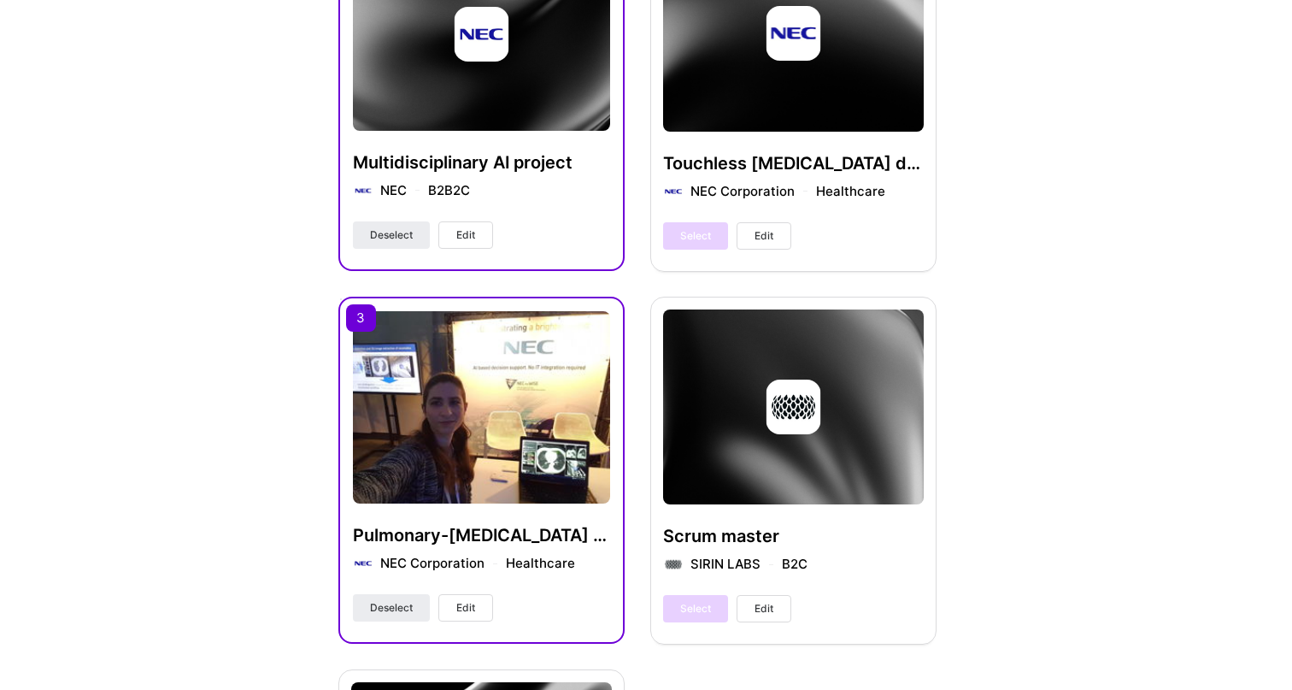
scroll to position [1007, 0]
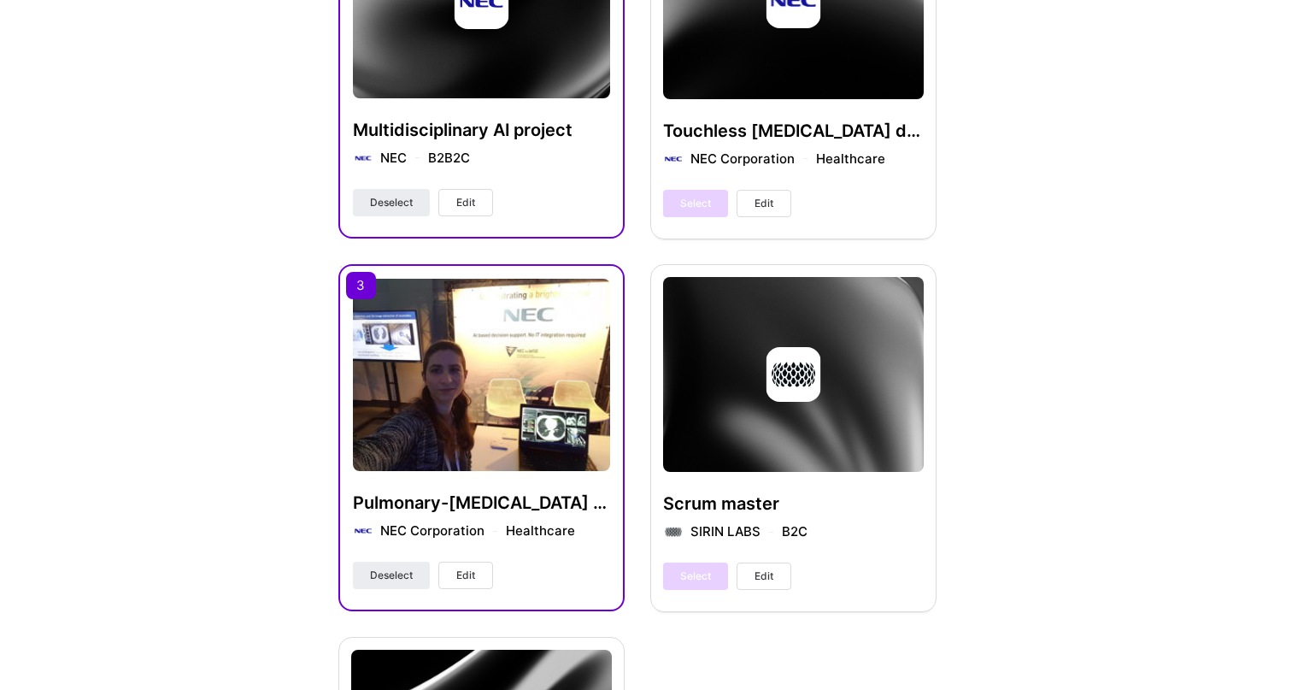
click at [473, 578] on span "Edit" at bounding box center [465, 574] width 19 height 15
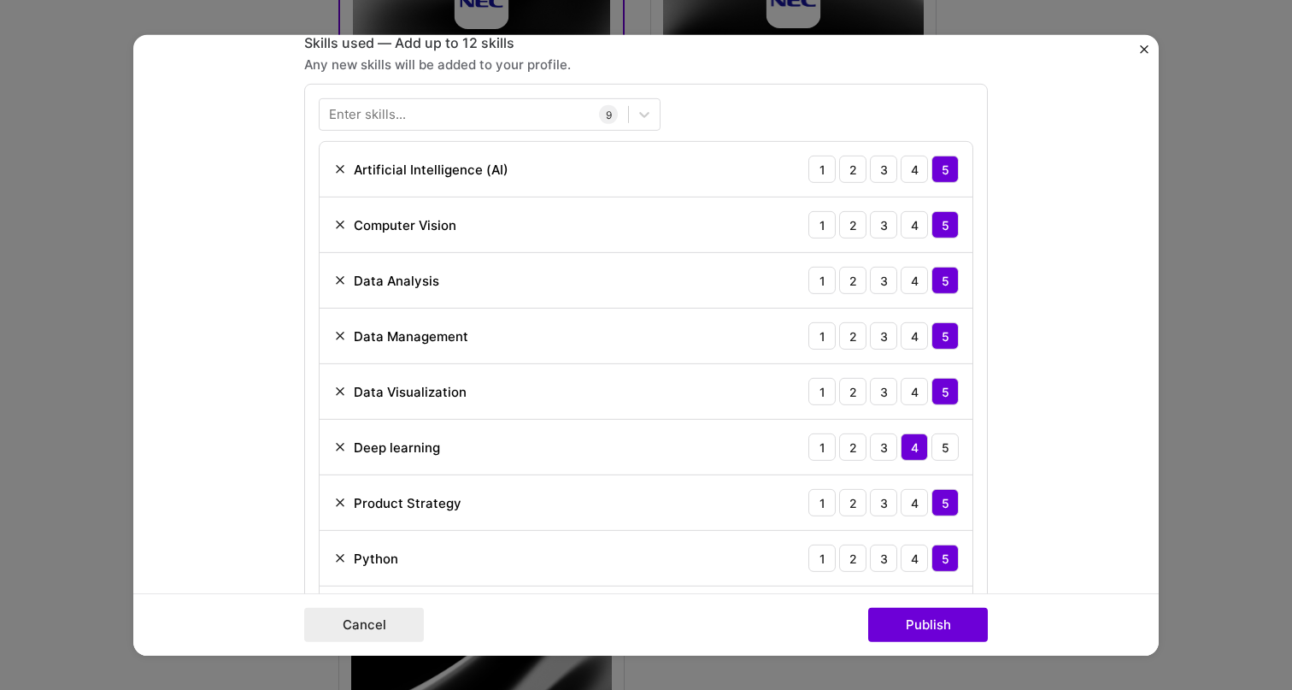
scroll to position [1174, 0]
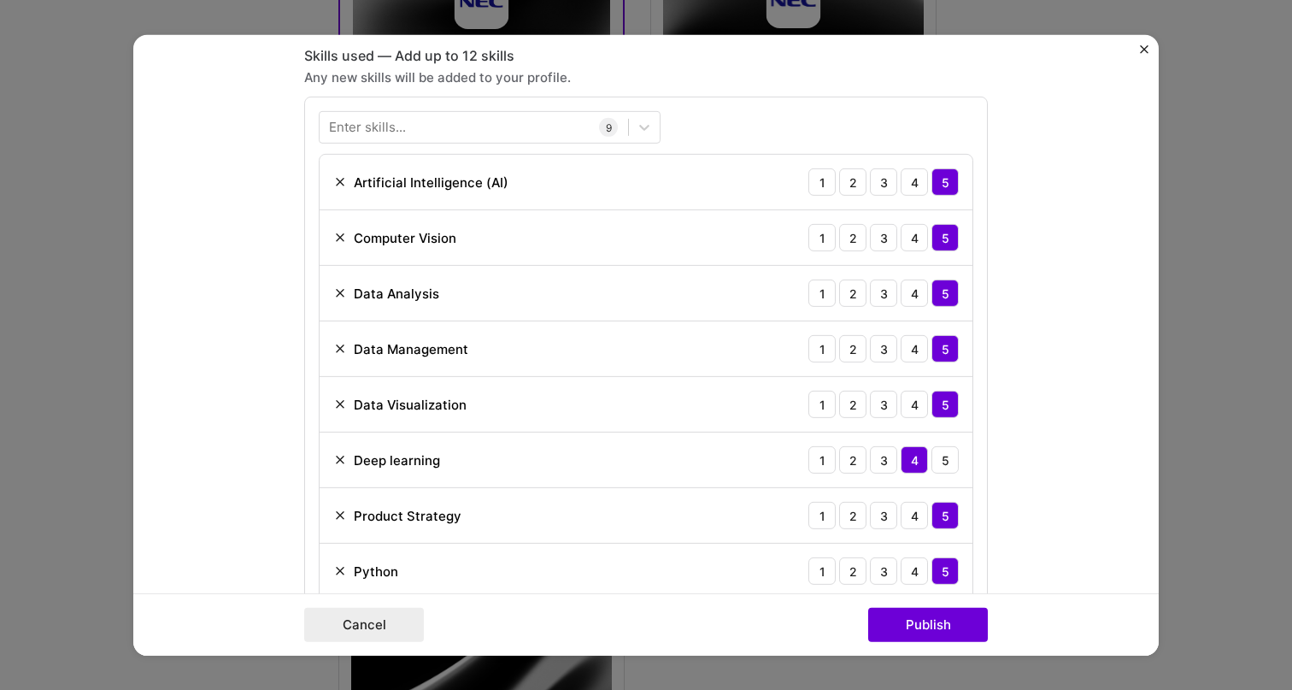
click at [1142, 50] on img "Close" at bounding box center [1144, 48] width 9 height 9
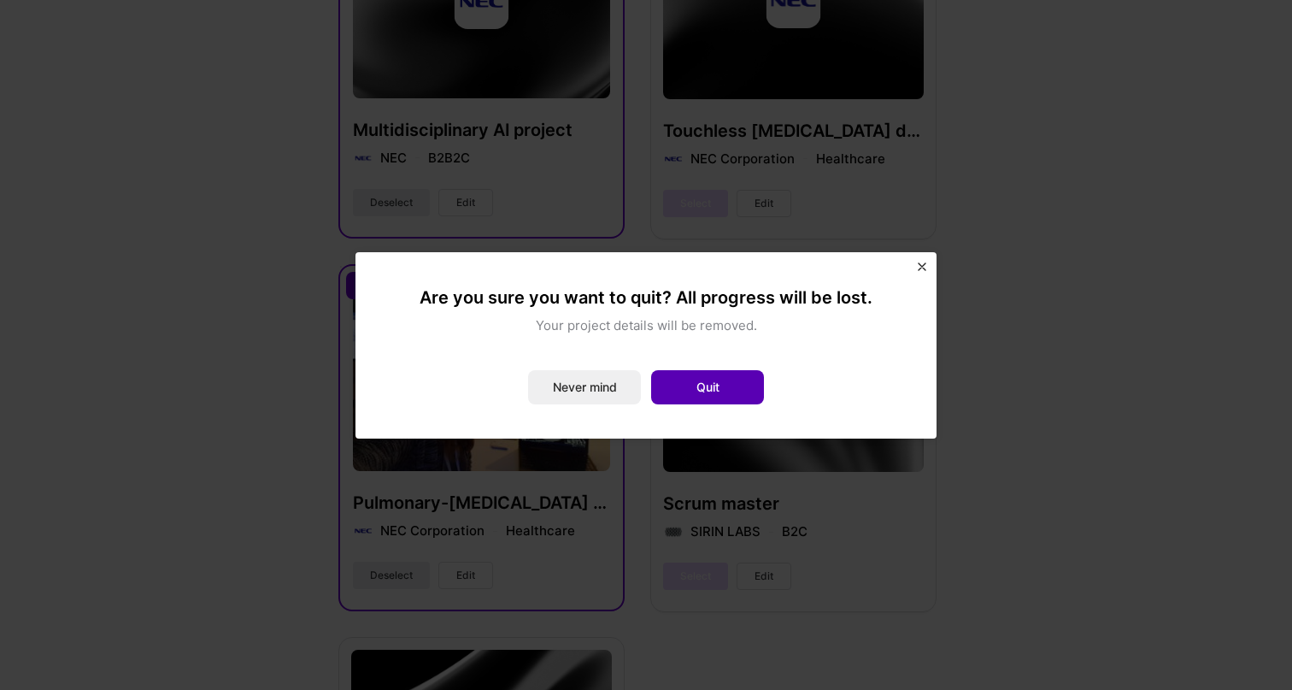
click at [714, 382] on button "Quit" at bounding box center [707, 387] width 113 height 34
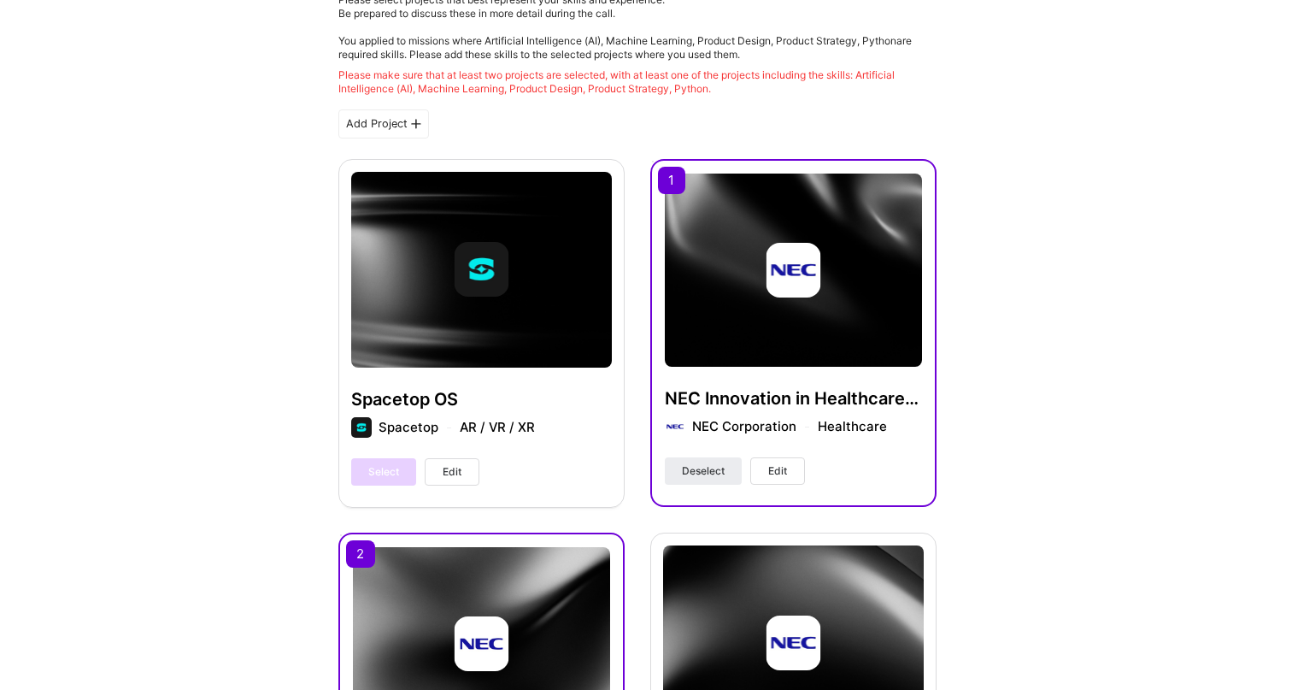
scroll to position [290, 0]
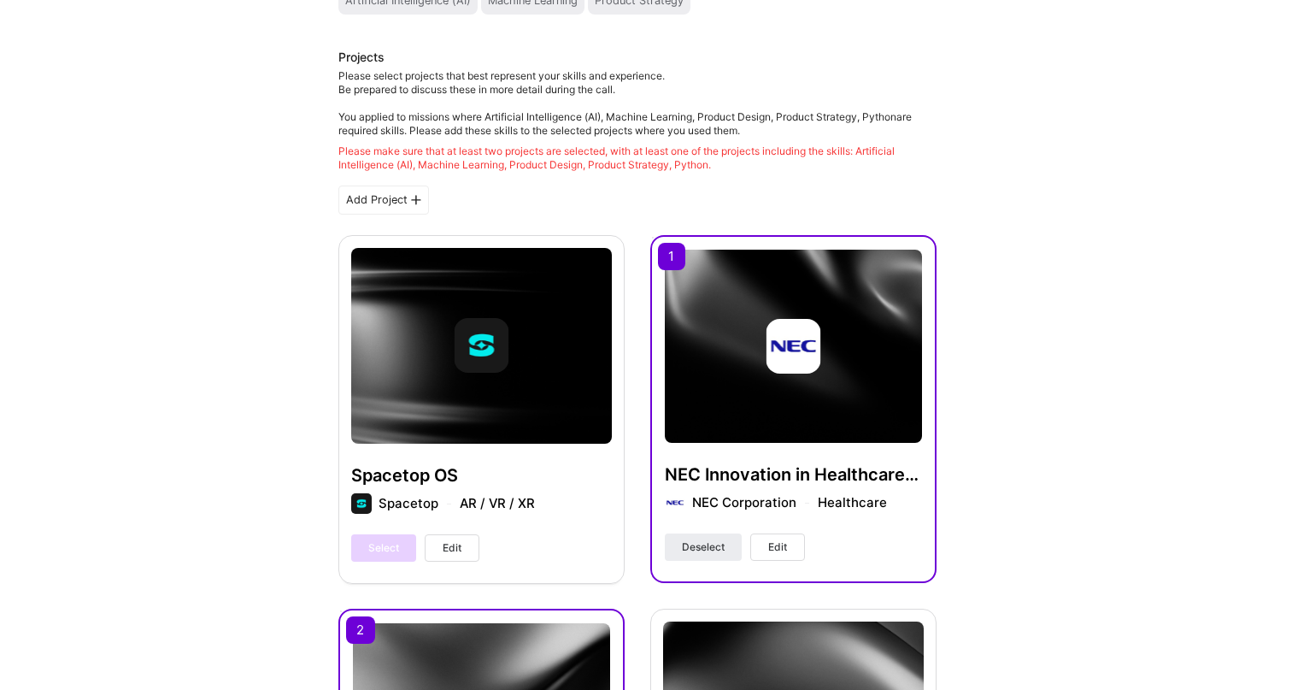
click at [787, 539] on span "Edit" at bounding box center [777, 546] width 19 height 15
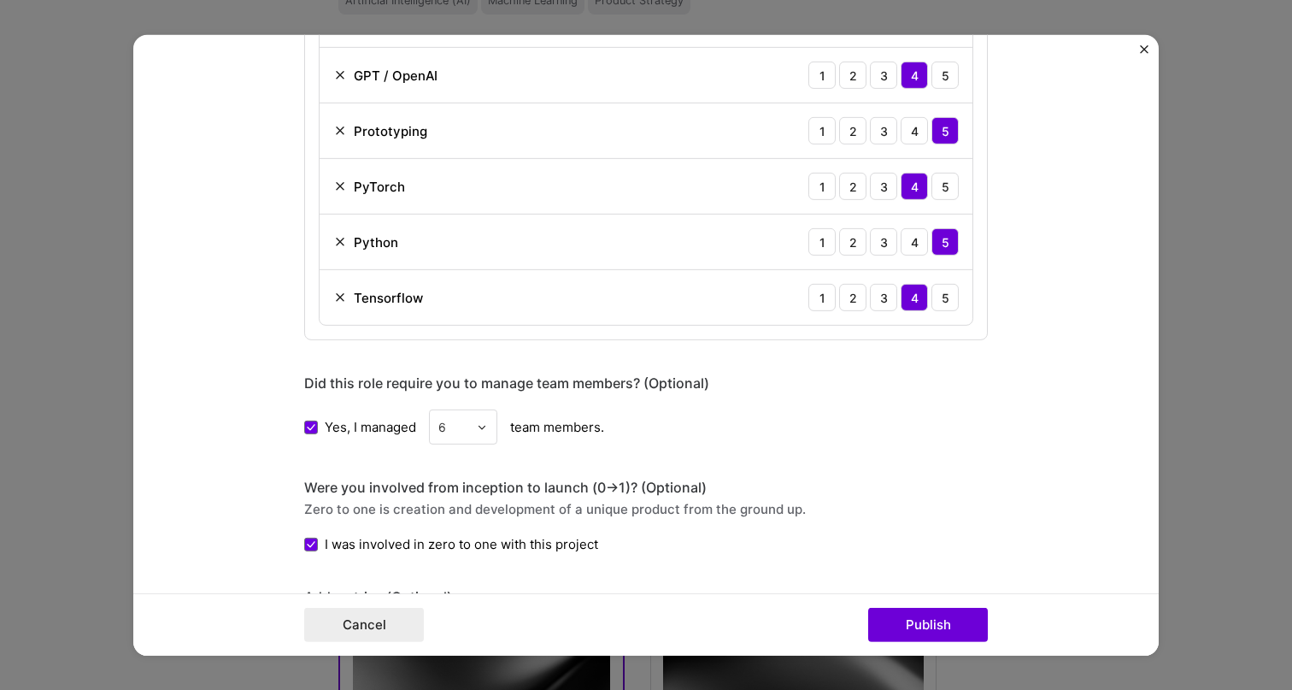
scroll to position [1260, 0]
click at [1146, 58] on button "Close" at bounding box center [1144, 53] width 9 height 18
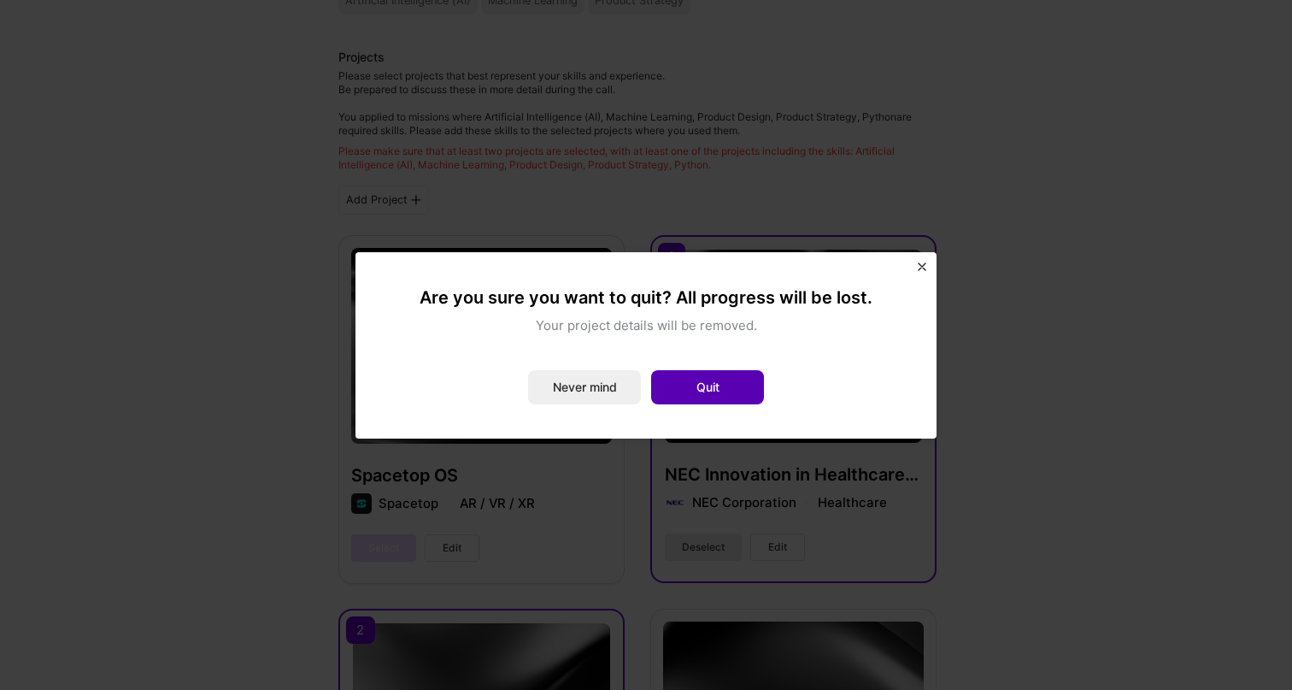
click at [695, 382] on button "Quit" at bounding box center [707, 387] width 113 height 34
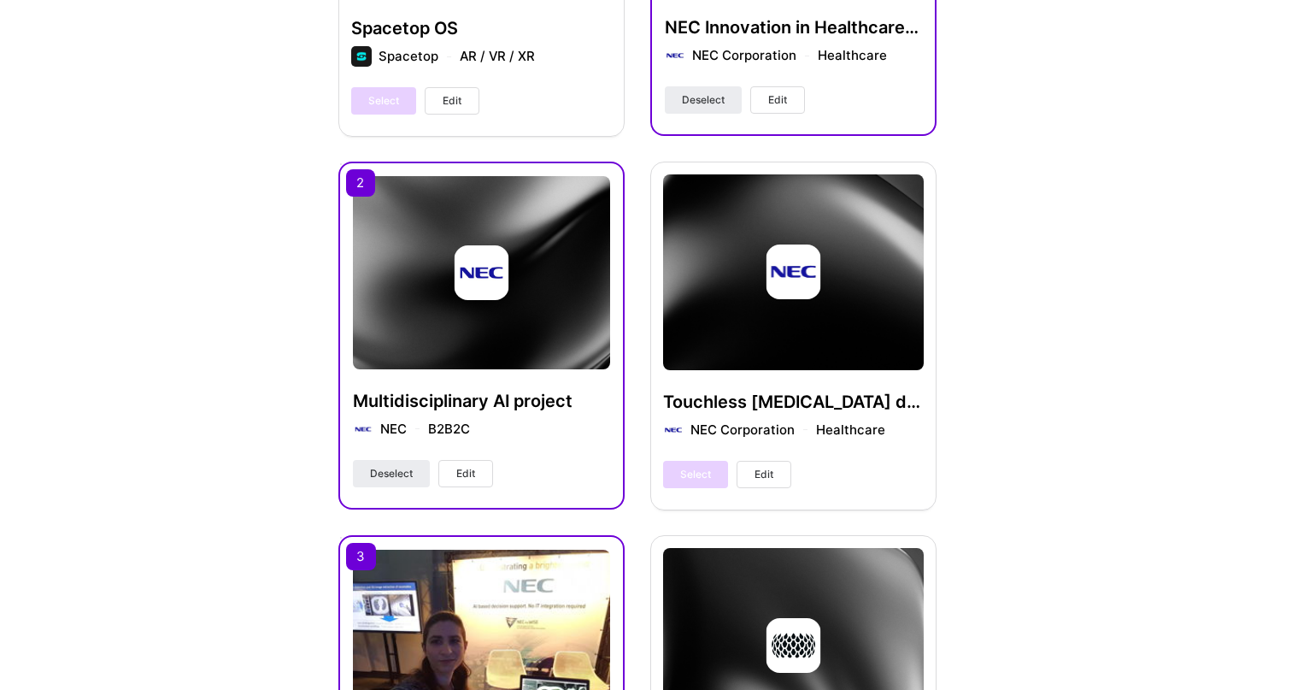
scroll to position [1040, 0]
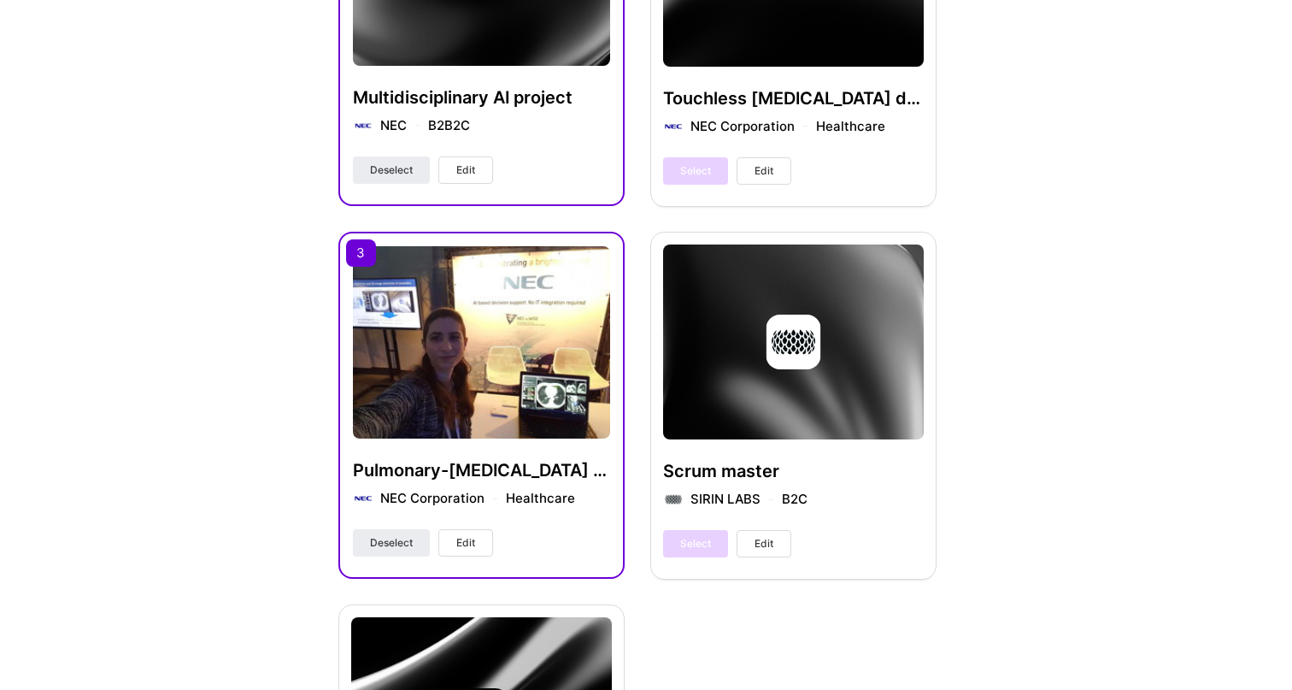
click at [473, 534] on button "Edit" at bounding box center [465, 542] width 55 height 27
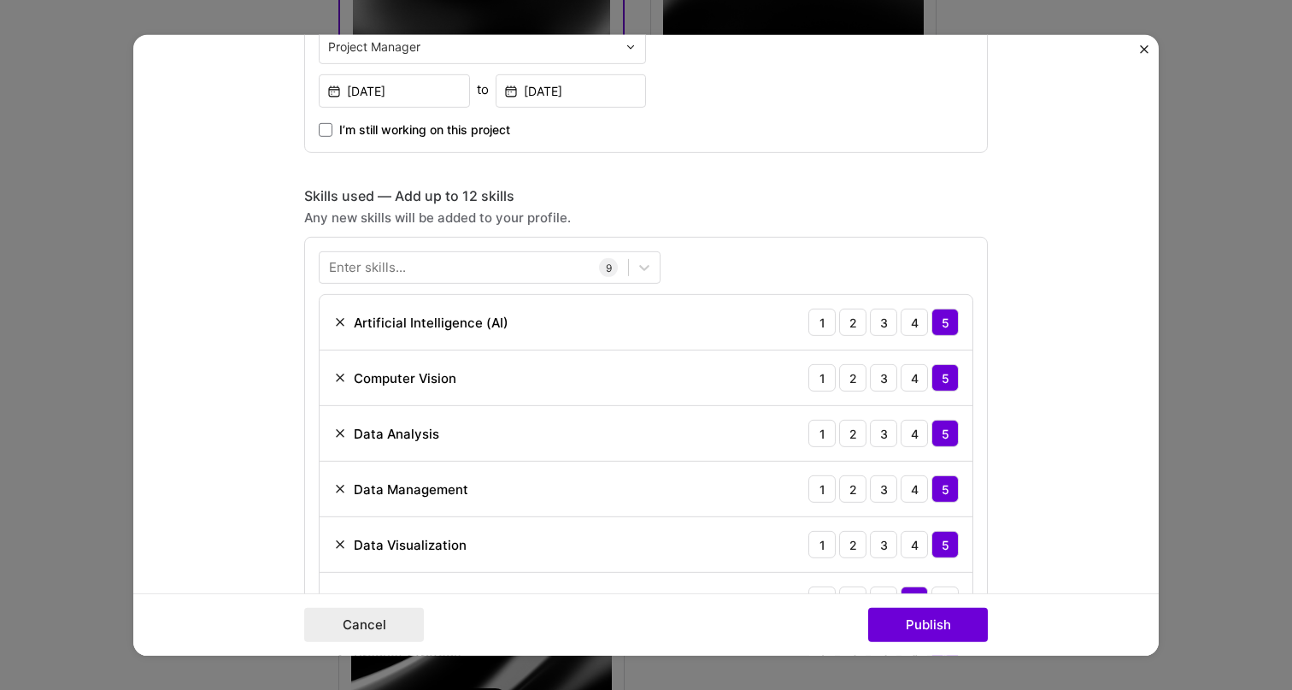
scroll to position [1031, 0]
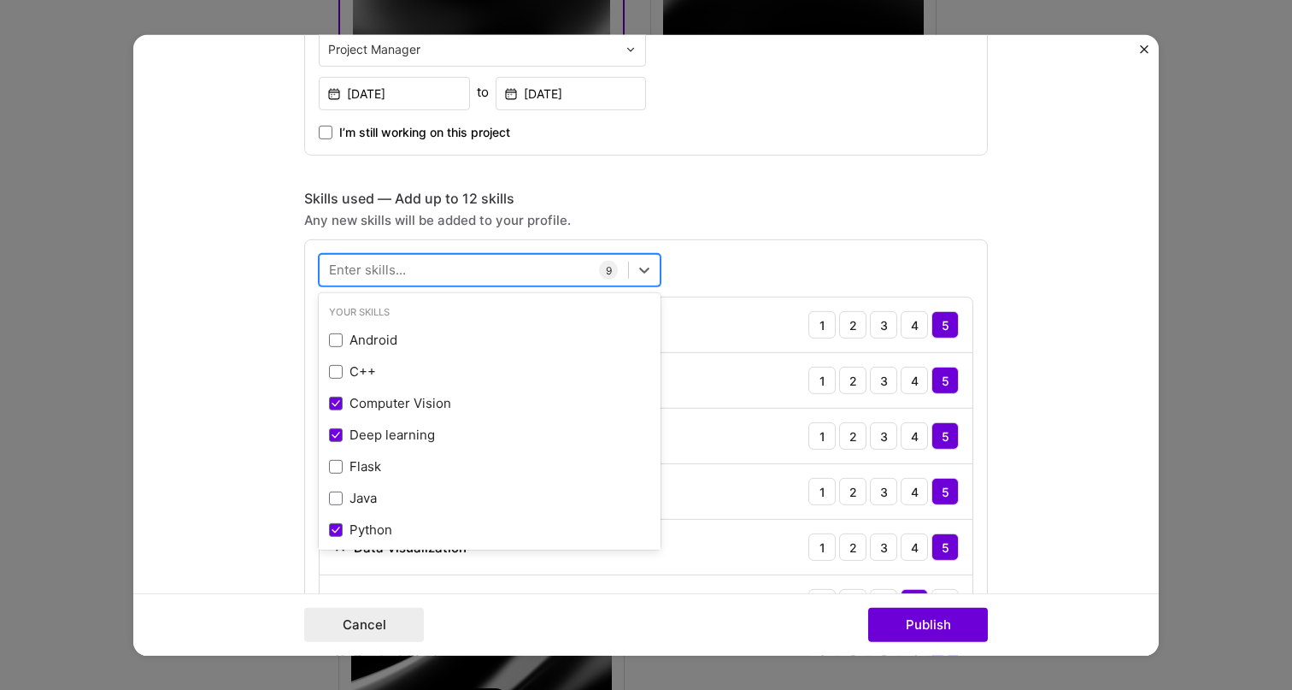
click at [463, 271] on div at bounding box center [474, 270] width 308 height 28
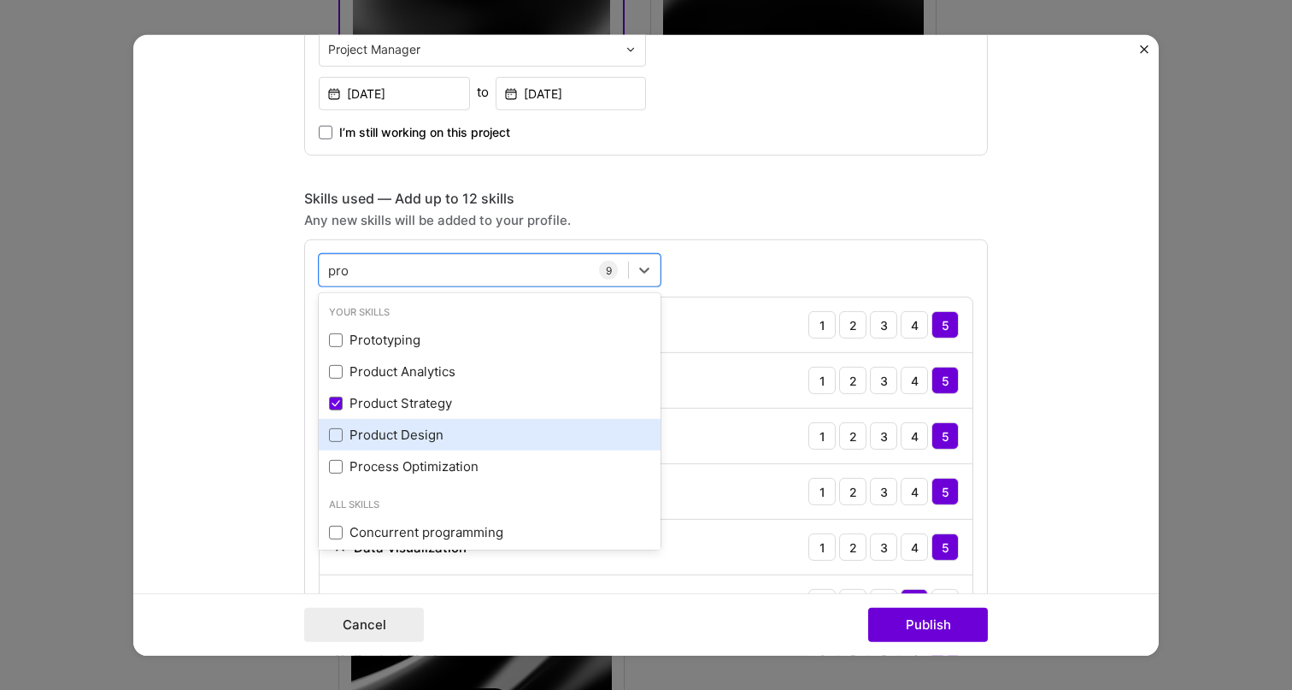
click at [425, 430] on div "Product Design" at bounding box center [489, 435] width 321 height 18
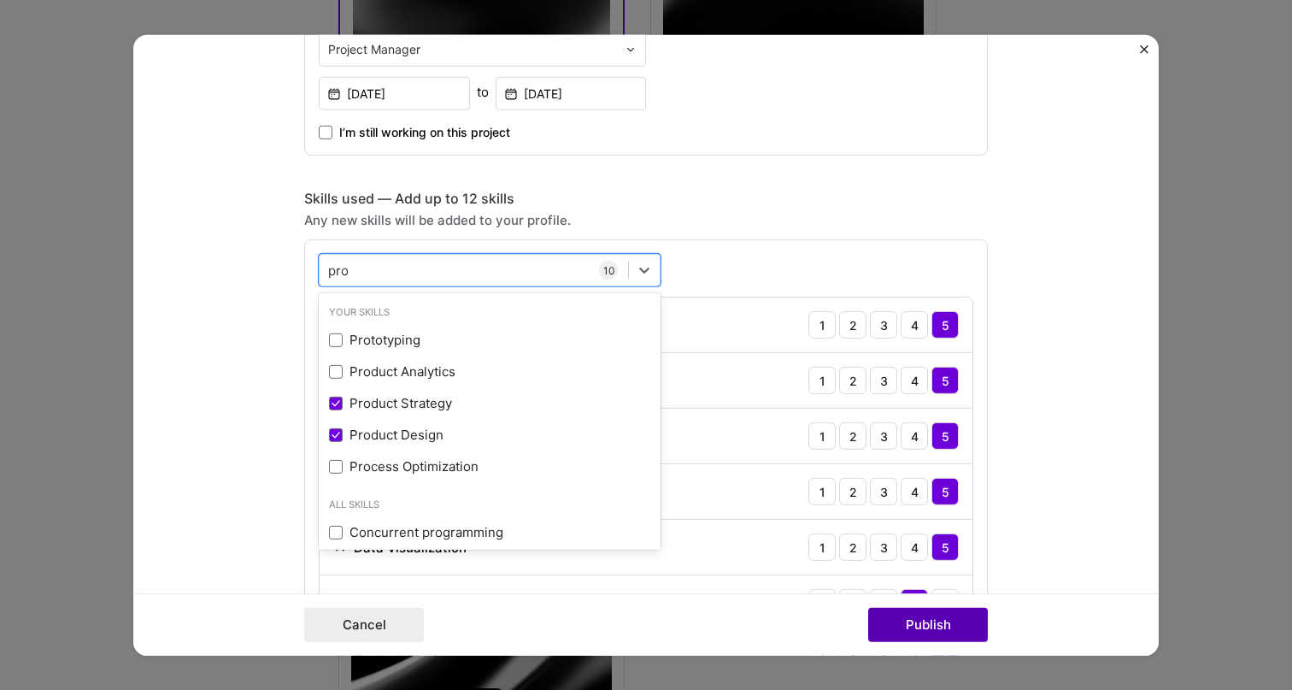
type input "pro"
click at [913, 622] on button "Publish" at bounding box center [928, 624] width 120 height 34
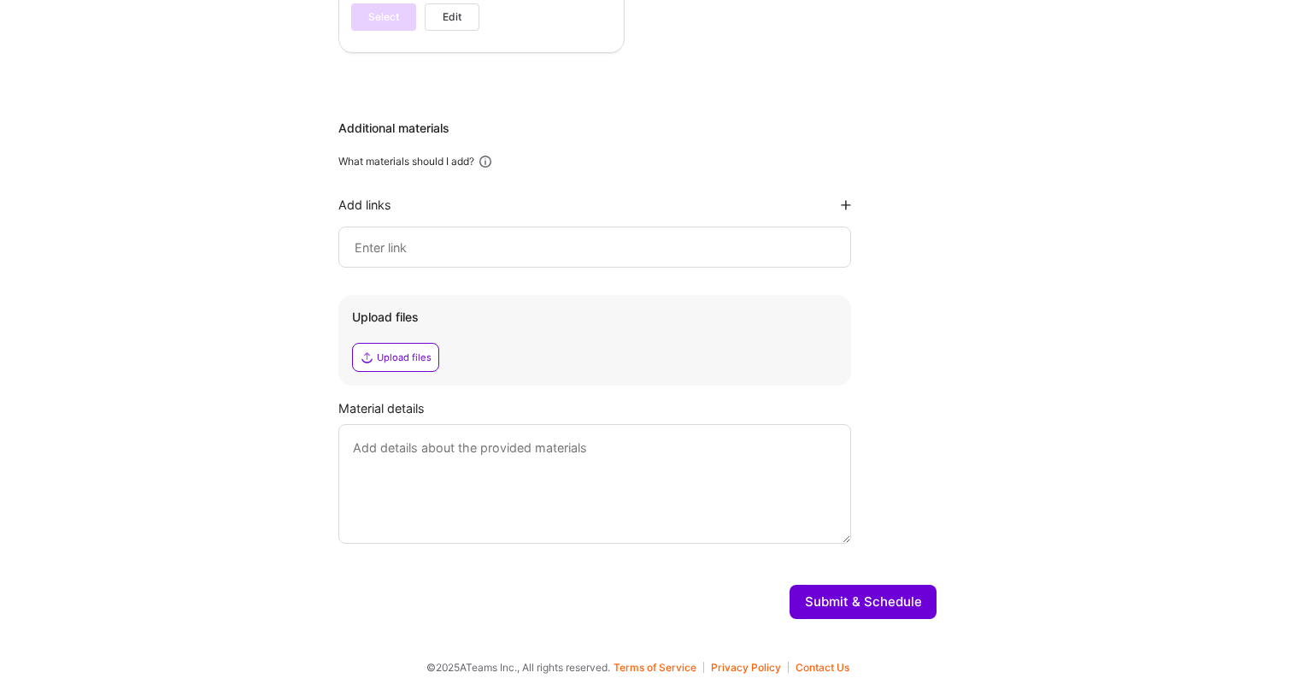
scroll to position [1905, 0]
click at [854, 601] on button "Submit & Schedule" at bounding box center [862, 601] width 147 height 34
